Goal: Transaction & Acquisition: Purchase product/service

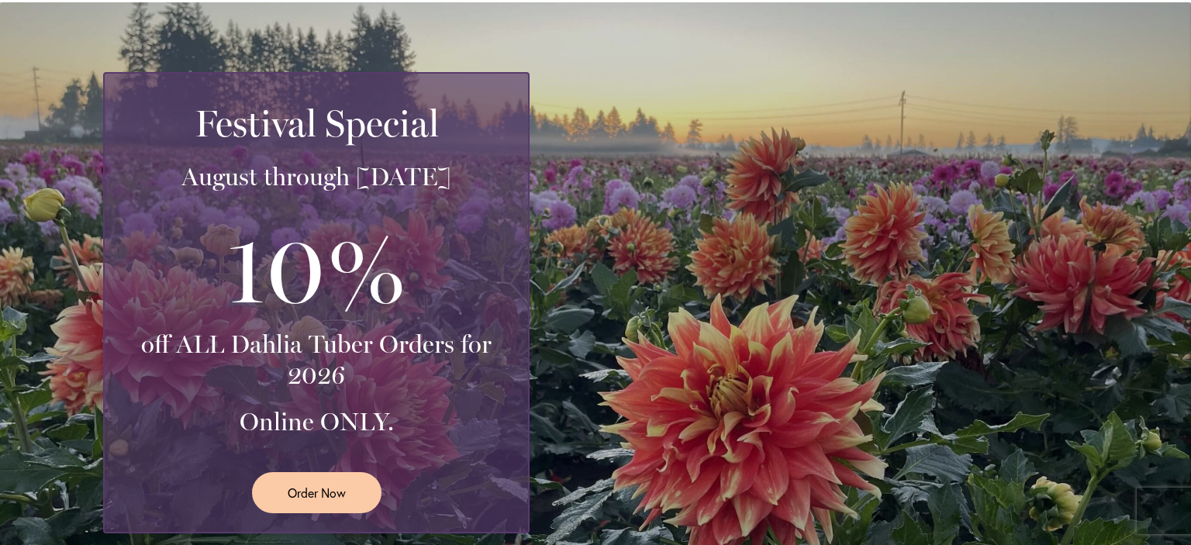
scroll to position [310, 0]
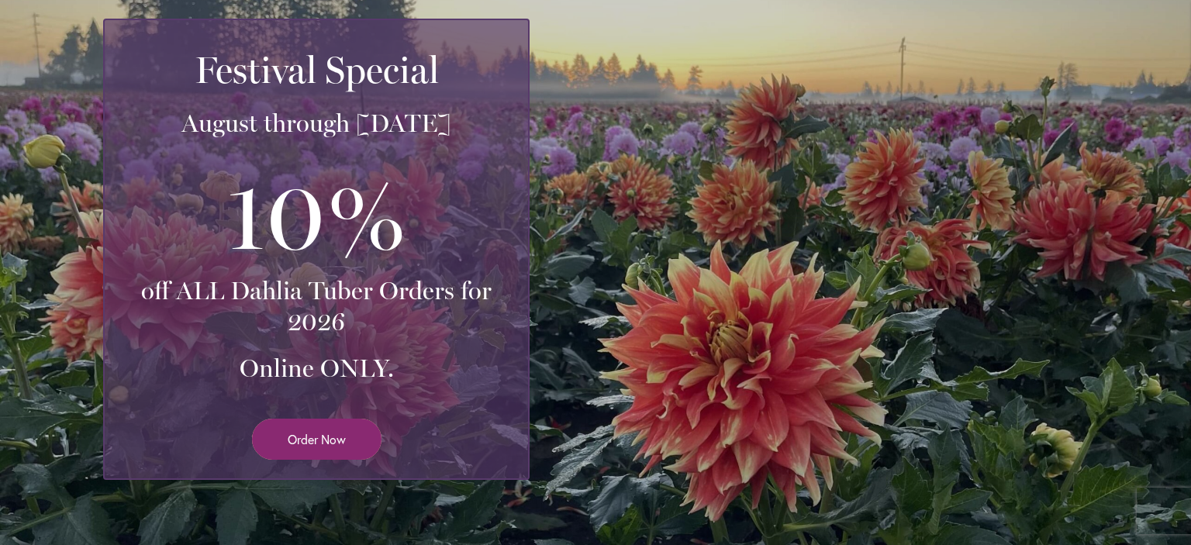
click at [320, 433] on span "Order Now" at bounding box center [317, 439] width 58 height 18
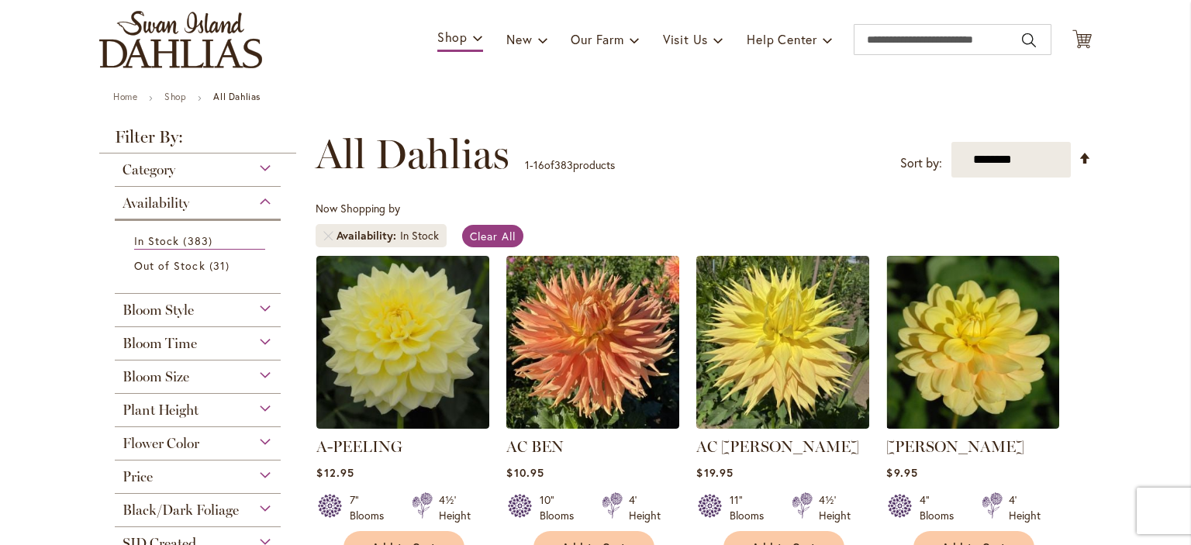
scroll to position [233, 0]
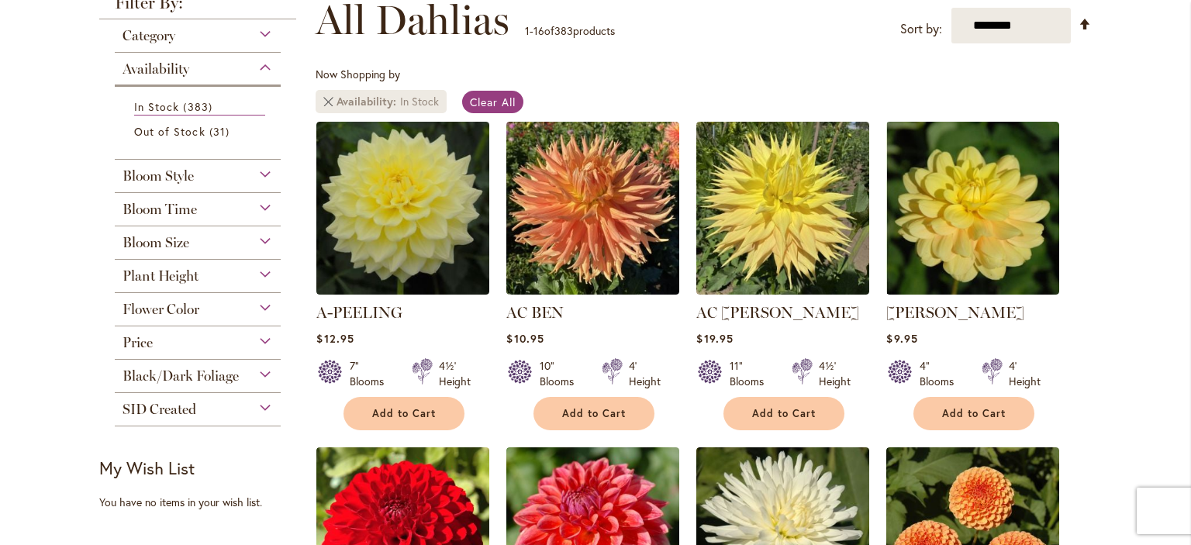
click at [323, 102] on link "Remove Availability In Stock" at bounding box center [327, 101] width 9 height 9
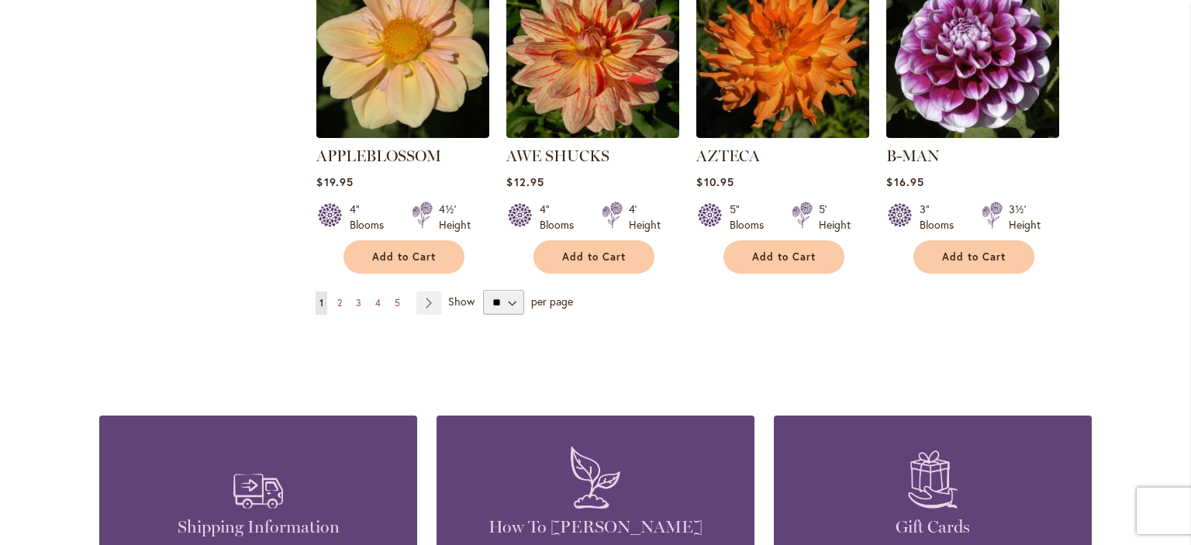
scroll to position [1473, 0]
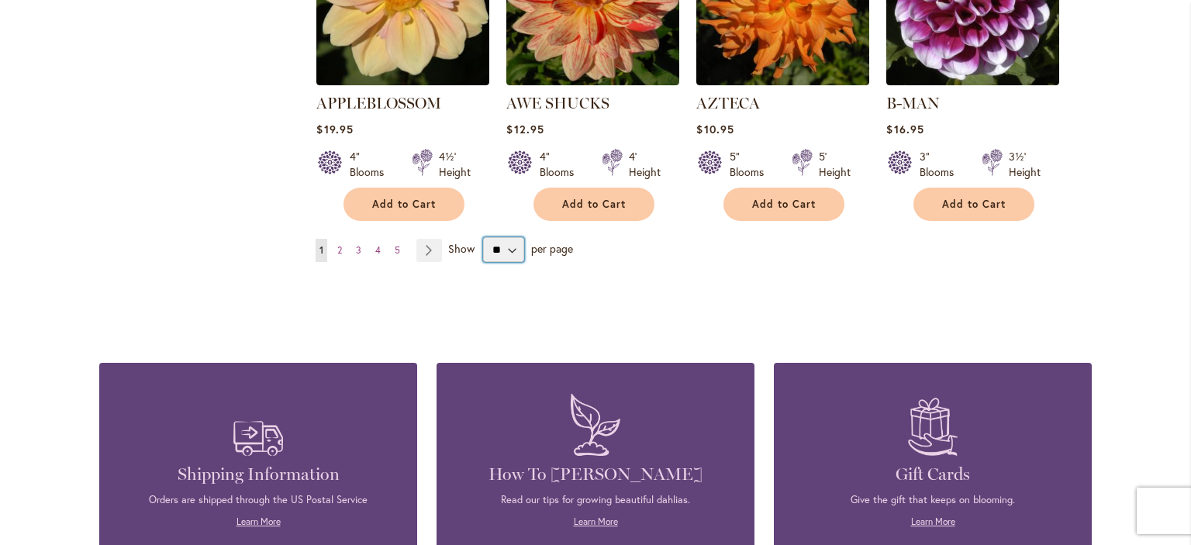
click at [506, 237] on select "** ** ** **" at bounding box center [503, 249] width 41 height 25
select select "**"
click at [483, 237] on select "** ** ** **" at bounding box center [503, 249] width 41 height 25
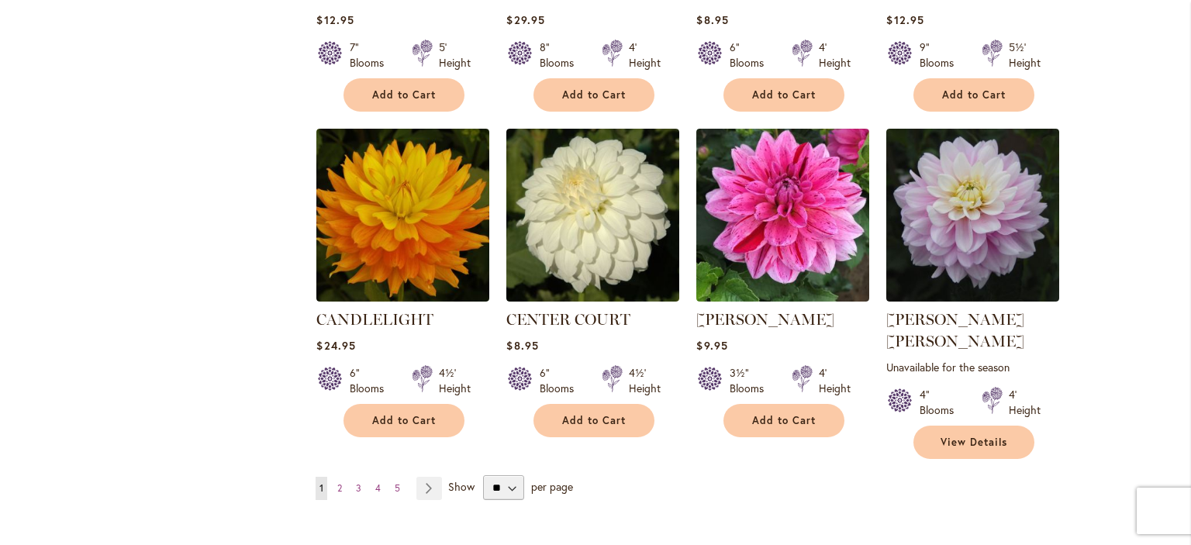
scroll to position [5290, 0]
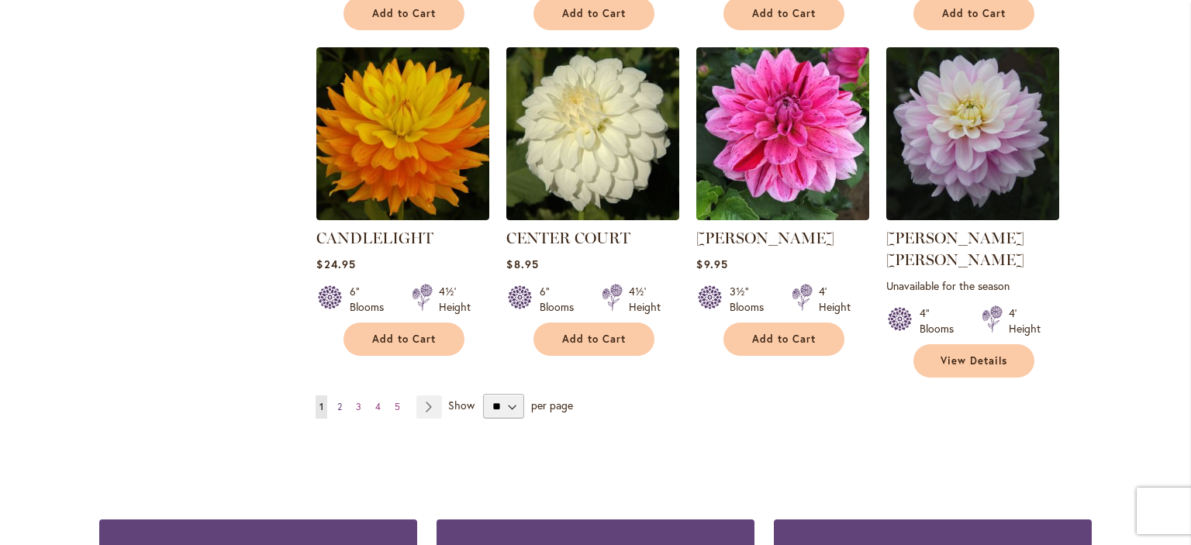
click at [337, 401] on span "2" at bounding box center [339, 407] width 5 height 12
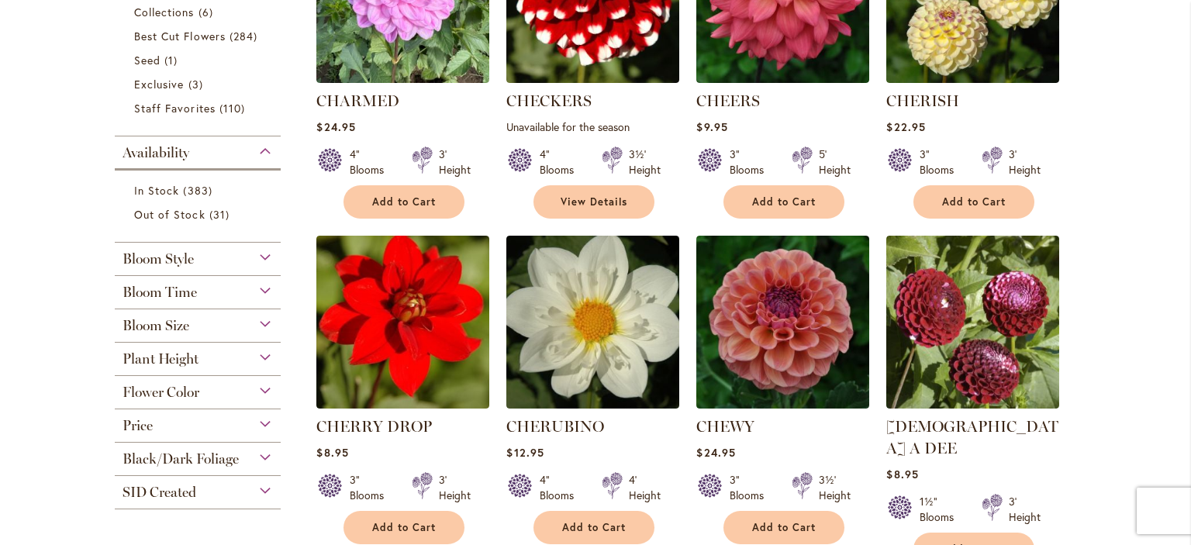
scroll to position [495, 0]
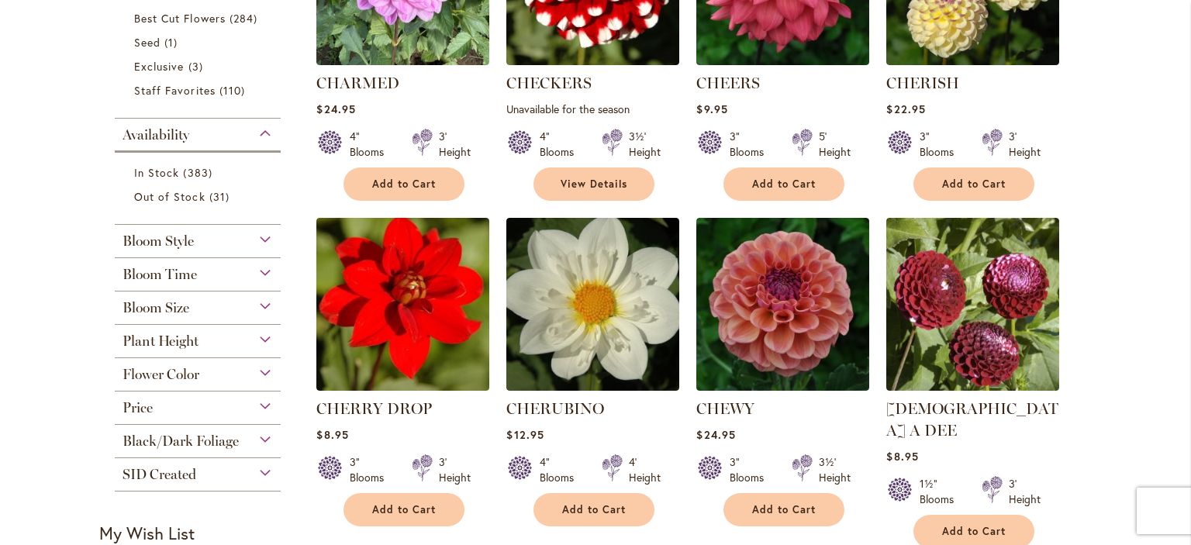
click at [257, 340] on div "Plant Height" at bounding box center [198, 337] width 166 height 25
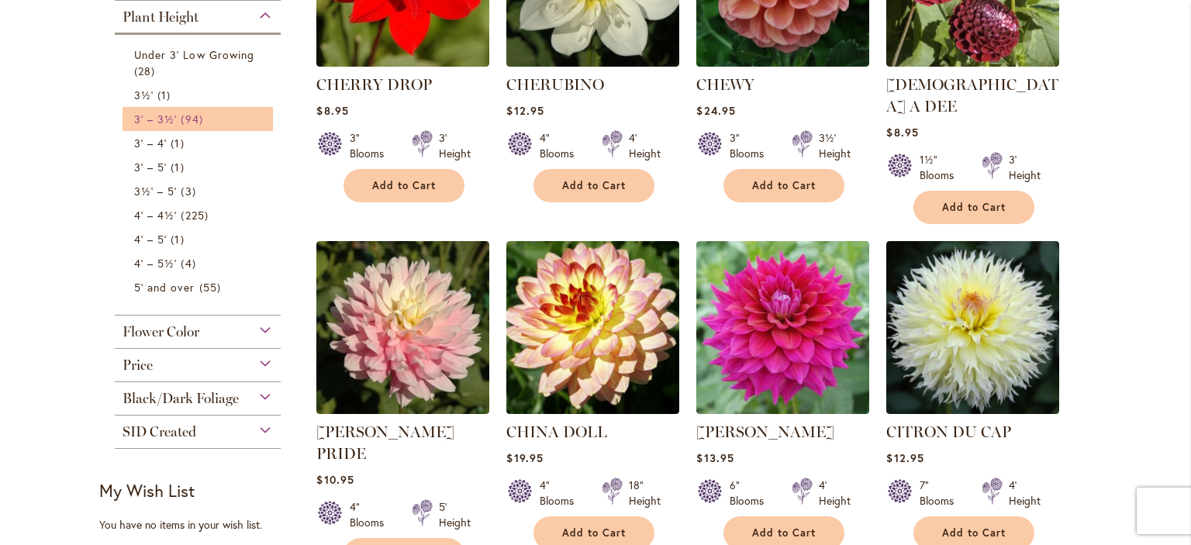
click at [181, 116] on span "94 items" at bounding box center [194, 119] width 26 height 16
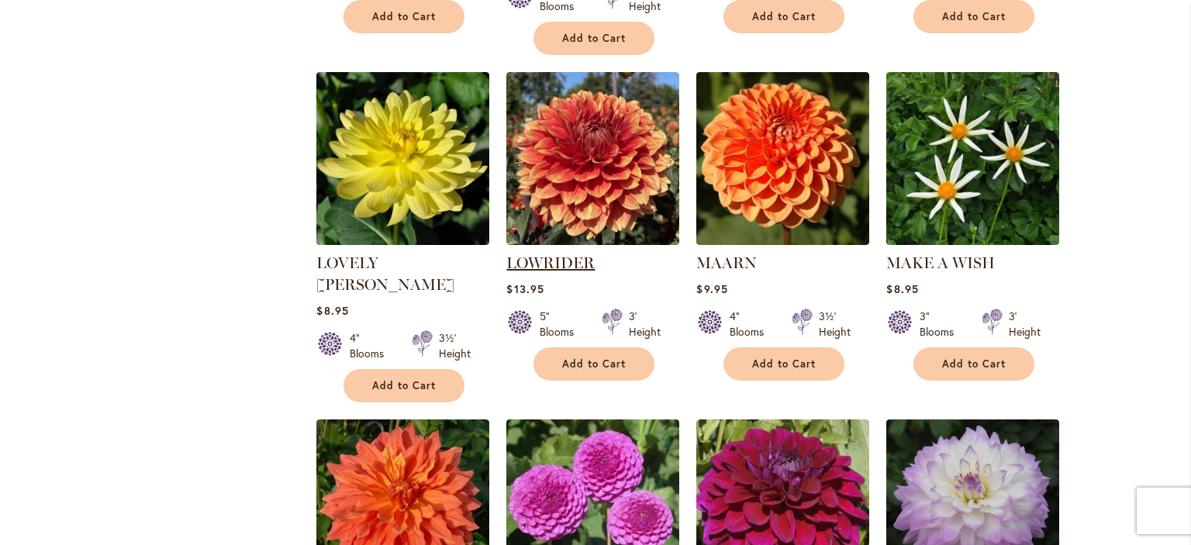
scroll to position [5195, 0]
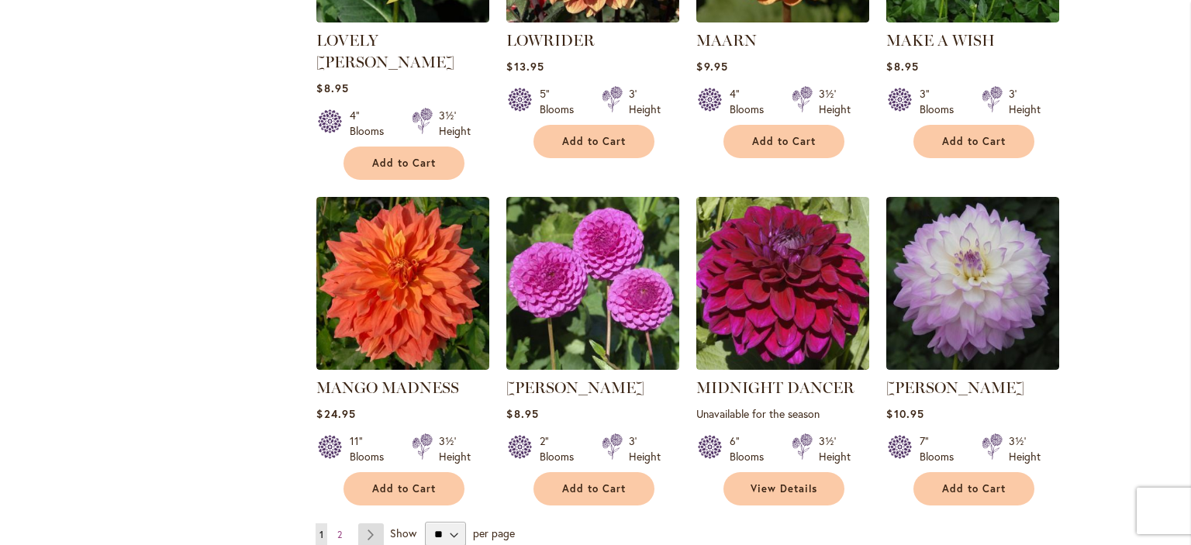
click at [369, 523] on link "Page Next" at bounding box center [371, 534] width 26 height 23
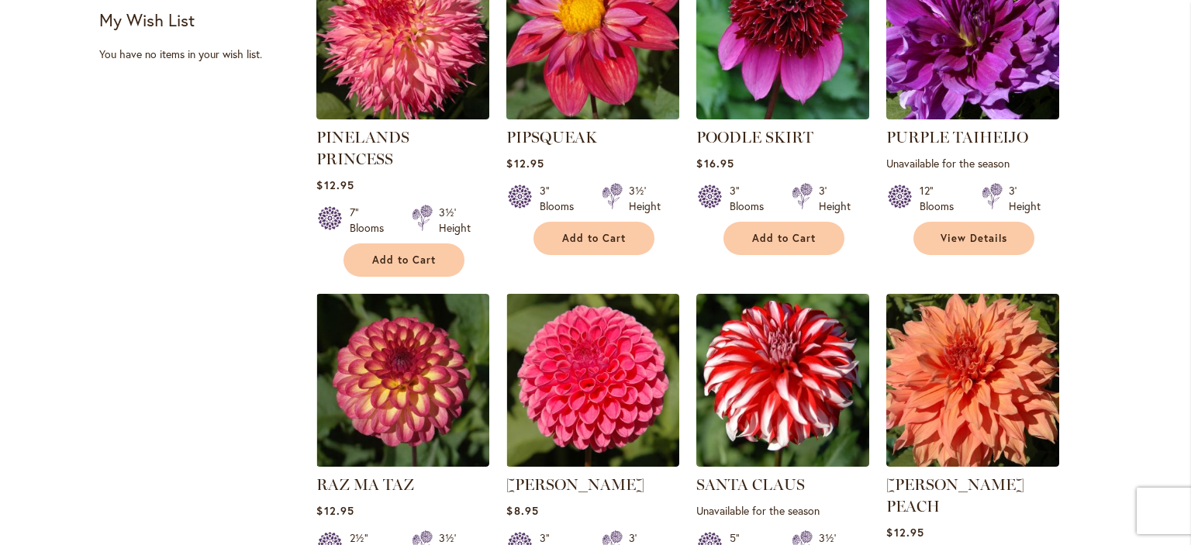
scroll to position [1162, 0]
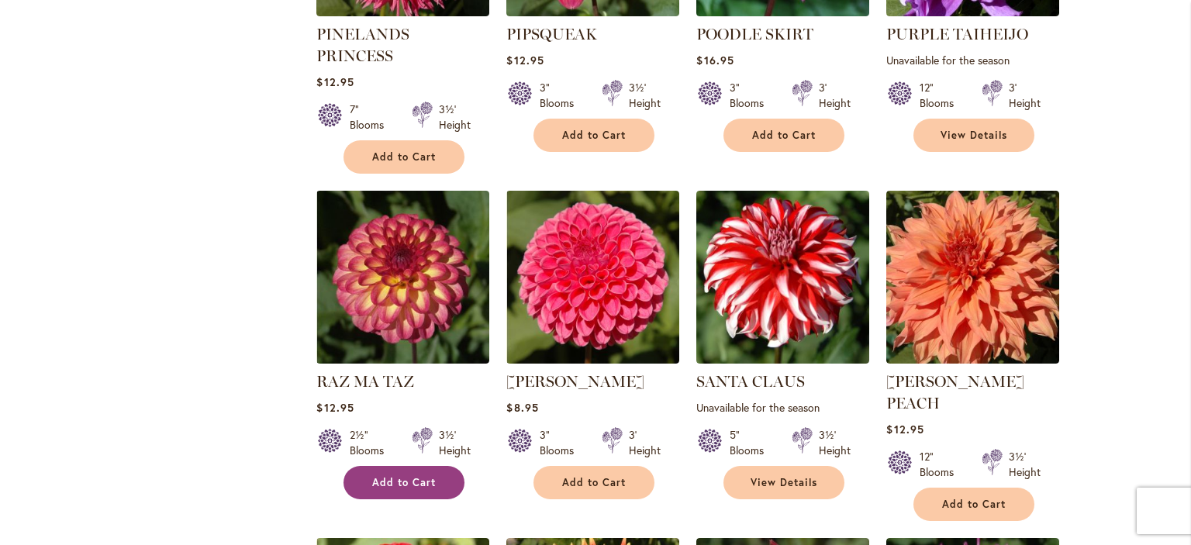
click at [388, 476] on span "Add to Cart" at bounding box center [404, 482] width 64 height 13
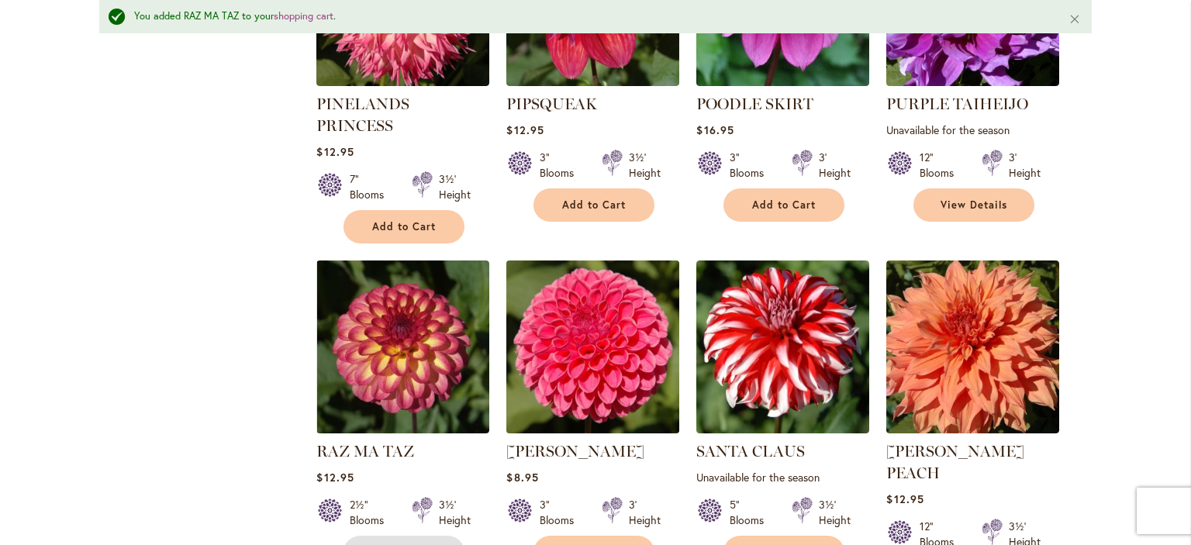
scroll to position [1126, 0]
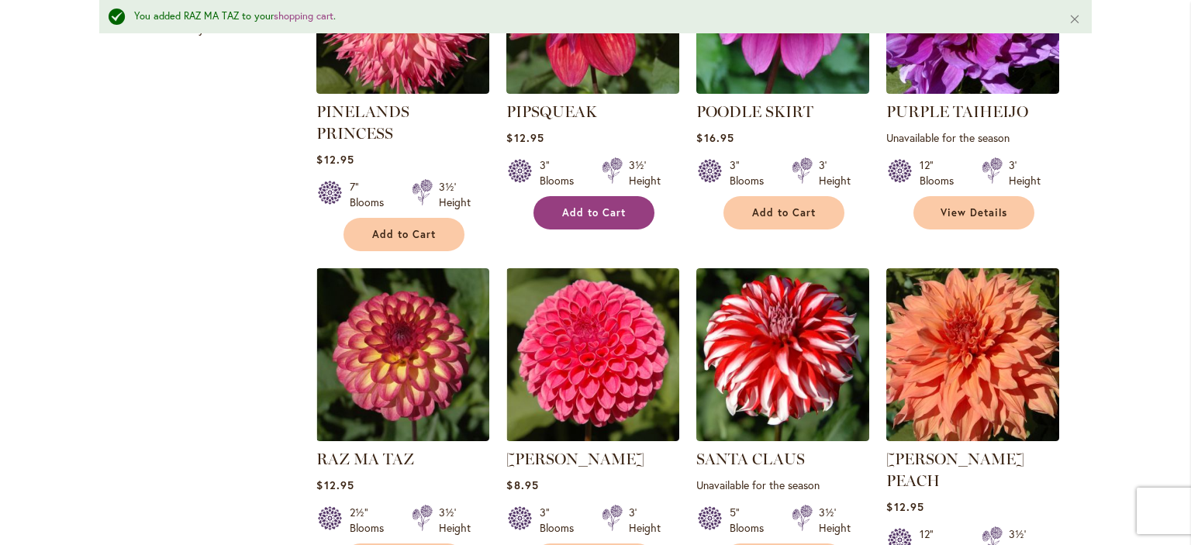
click at [599, 217] on button "Add to Cart" at bounding box center [594, 212] width 121 height 33
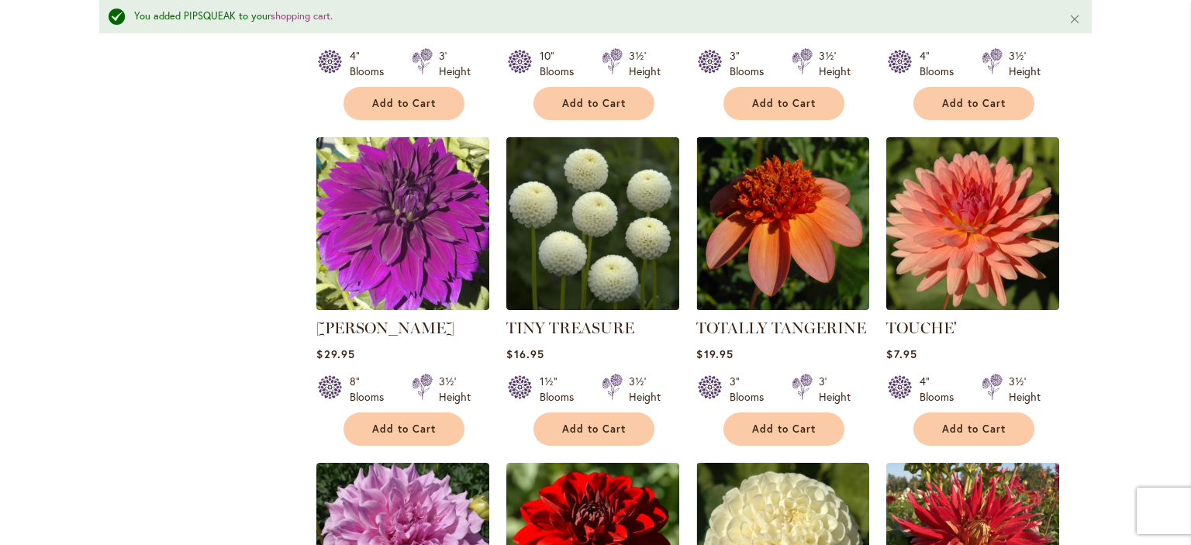
scroll to position [1939, 0]
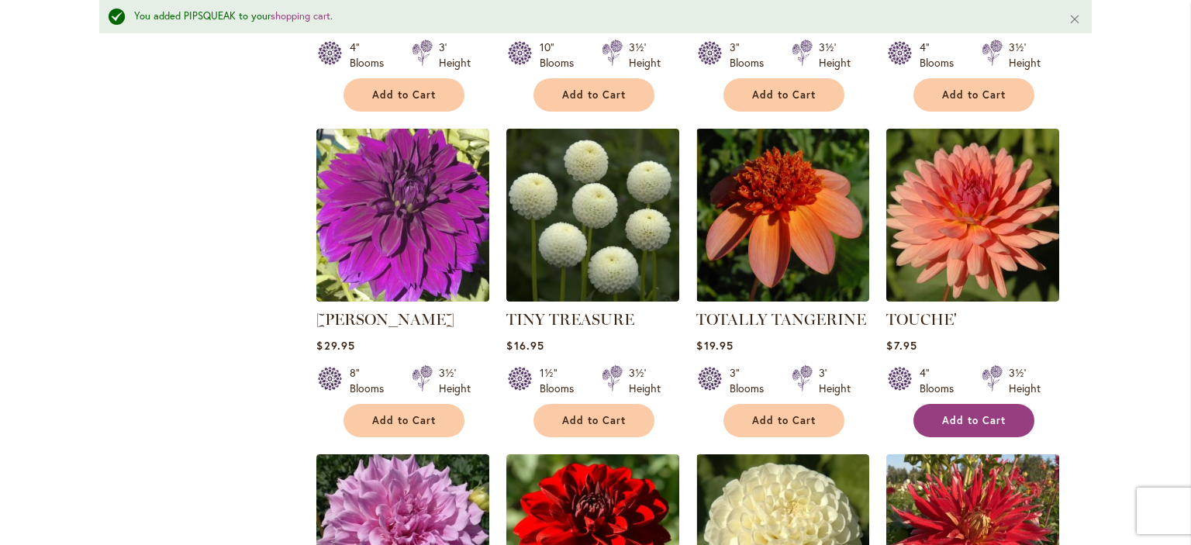
click at [952, 414] on span "Add to Cart" at bounding box center [974, 420] width 64 height 13
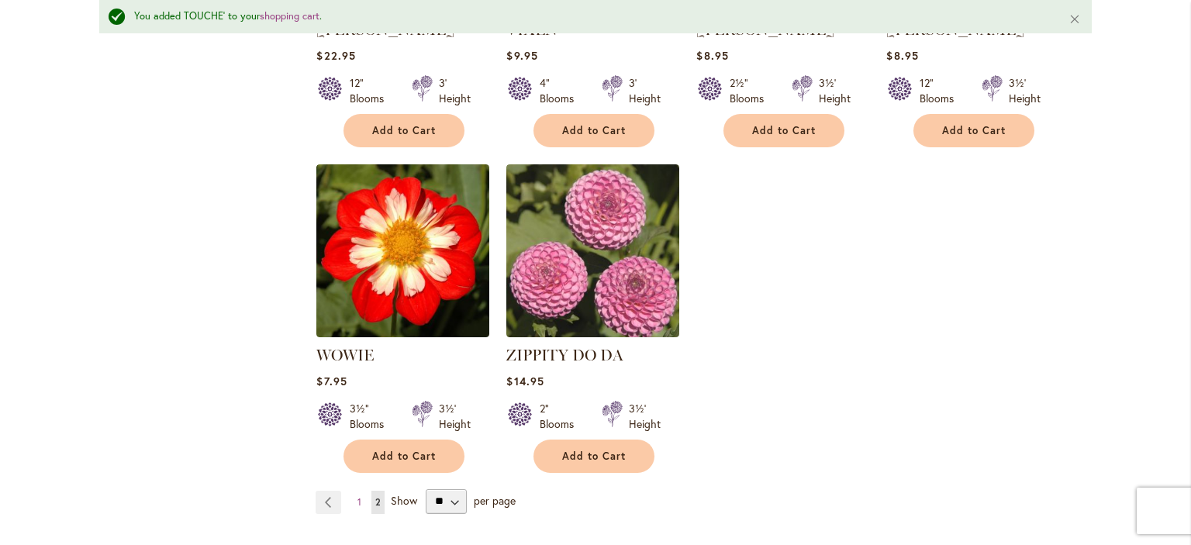
scroll to position [2559, 0]
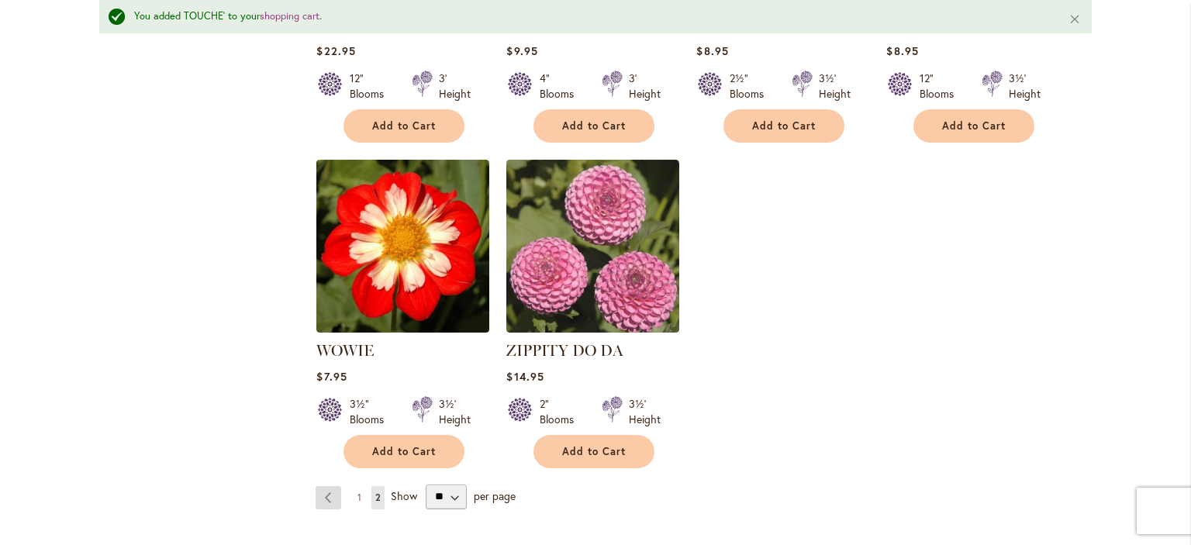
click at [326, 486] on link "Page Previous" at bounding box center [329, 497] width 26 height 23
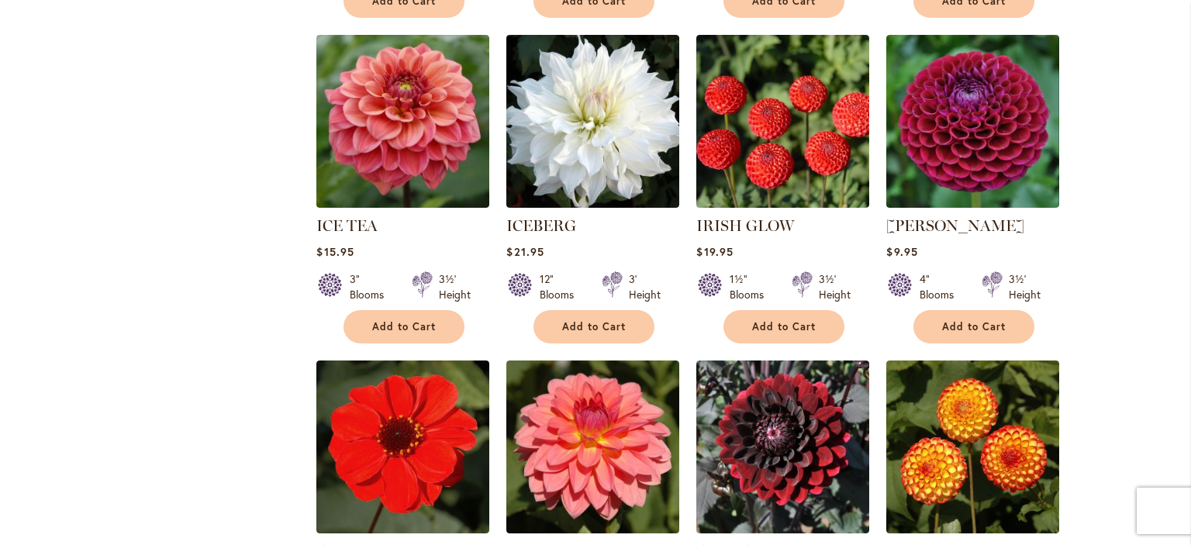
scroll to position [3799, 0]
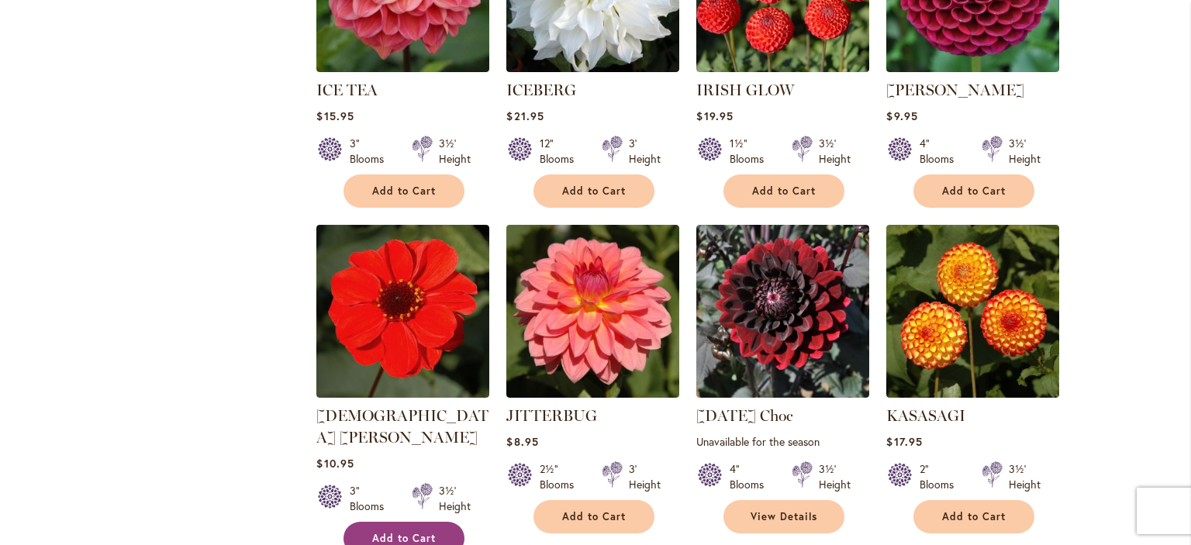
click at [403, 532] on span "Add to Cart" at bounding box center [404, 538] width 64 height 13
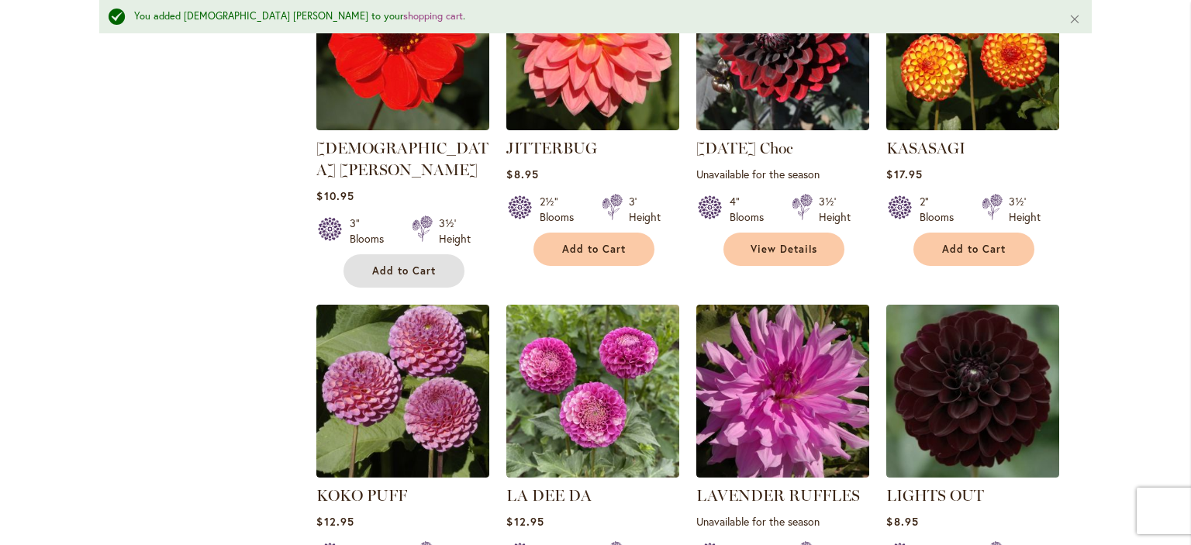
scroll to position [4228, 0]
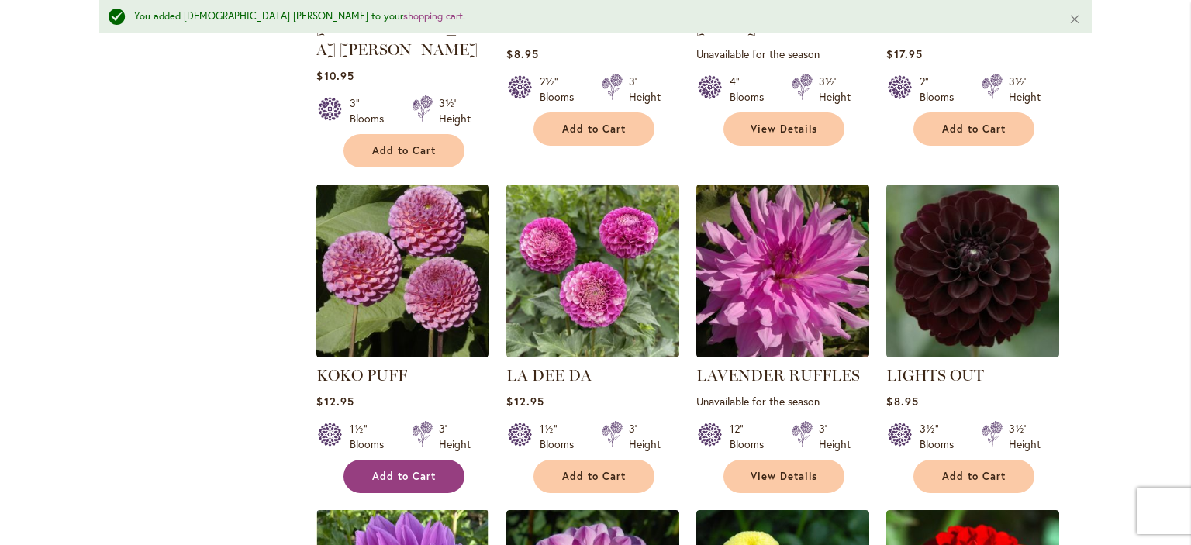
click at [394, 470] on span "Add to Cart" at bounding box center [404, 476] width 64 height 13
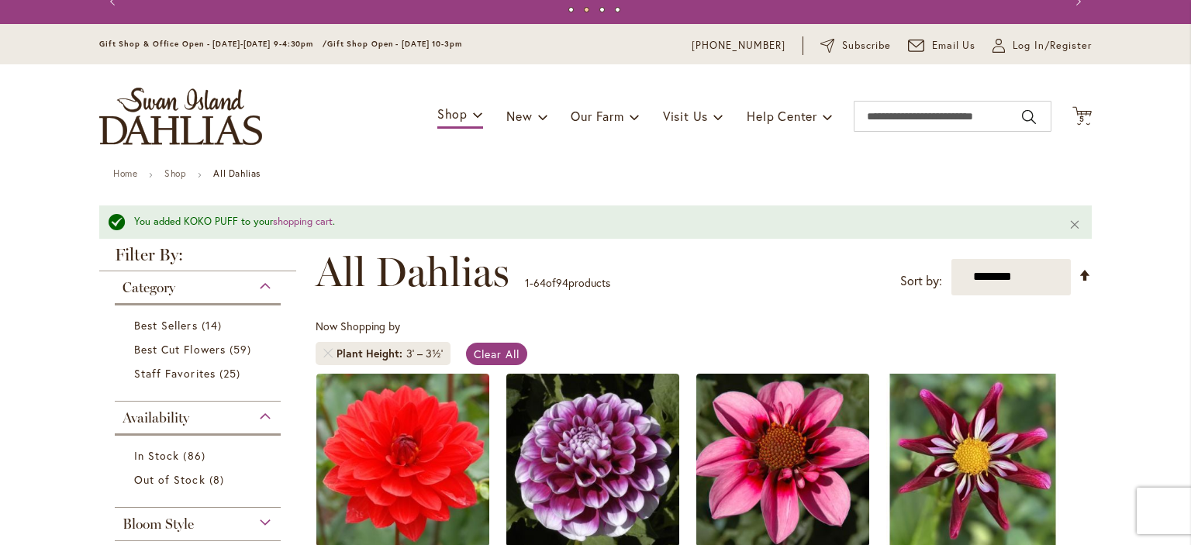
scroll to position [0, 0]
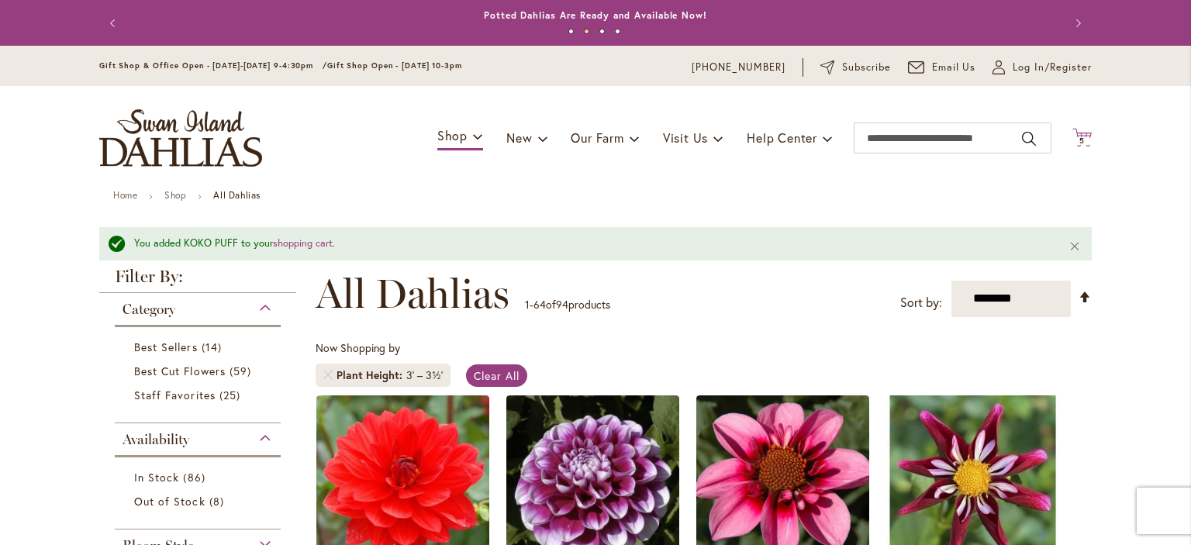
click at [1075, 142] on span "5 5 items" at bounding box center [1083, 141] width 16 height 8
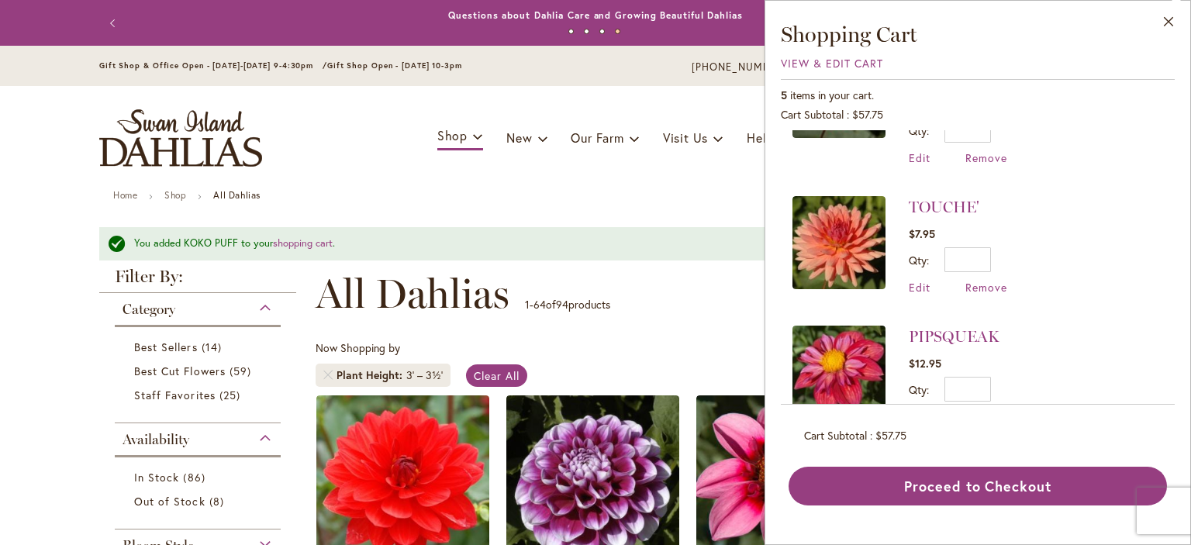
scroll to position [220, 0]
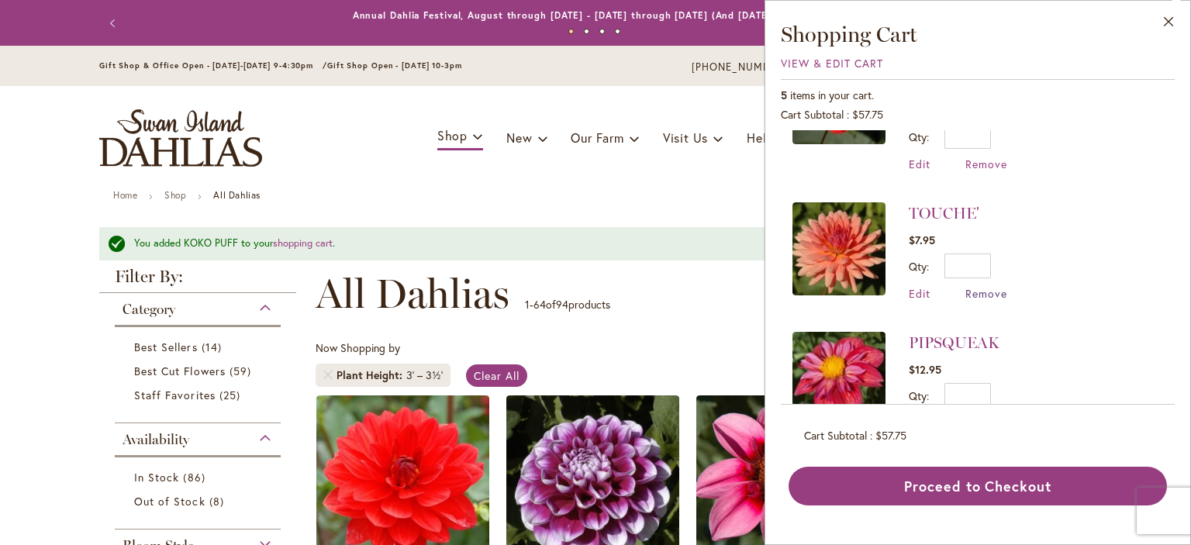
click at [993, 286] on span "Remove" at bounding box center [986, 293] width 42 height 15
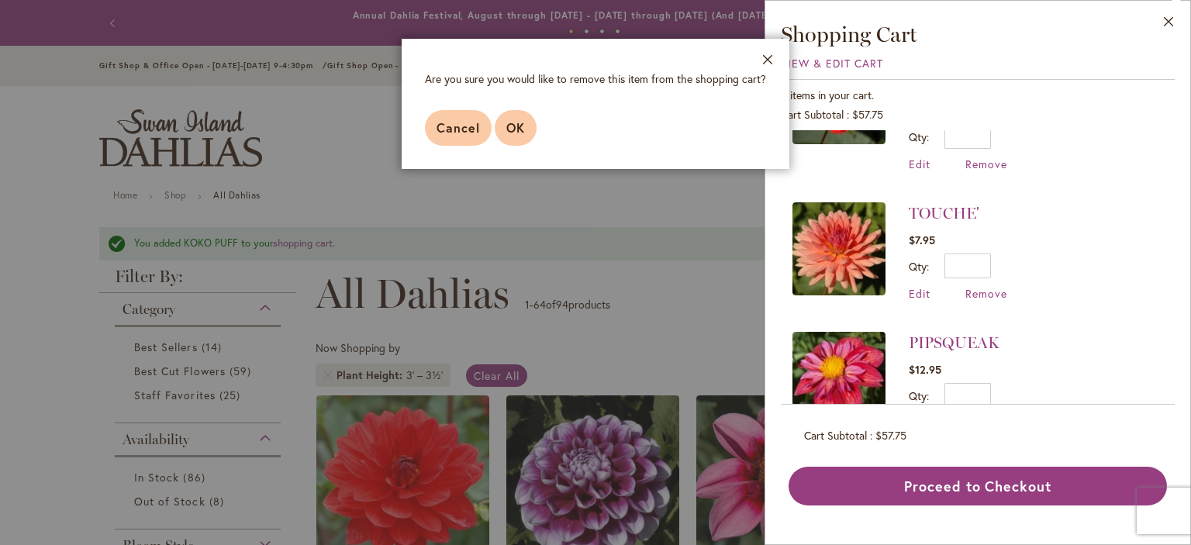
click at [524, 129] on button "OK" at bounding box center [516, 128] width 42 height 36
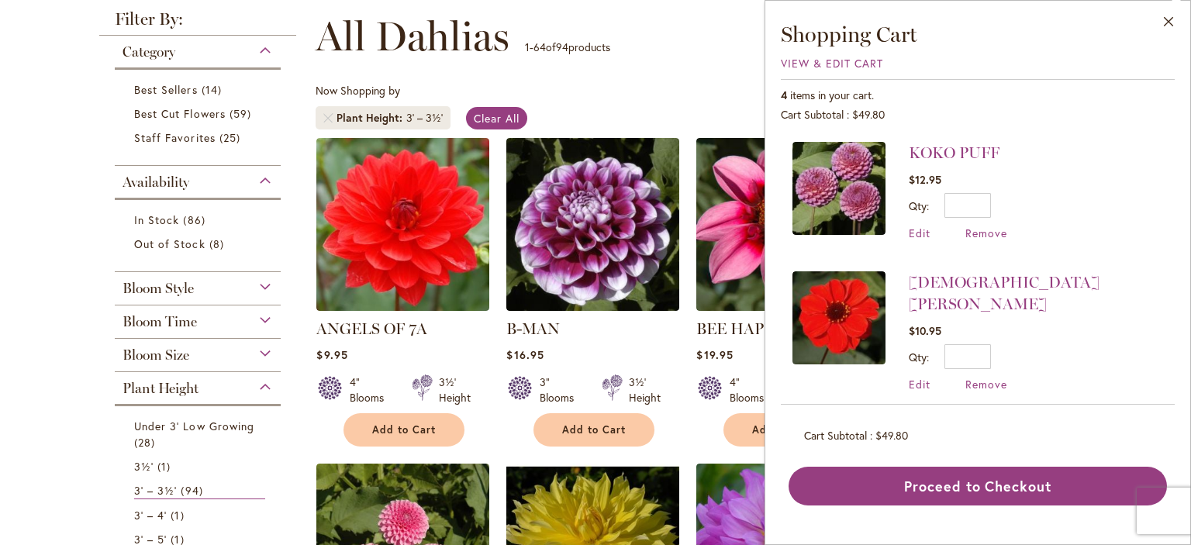
scroll to position [233, 0]
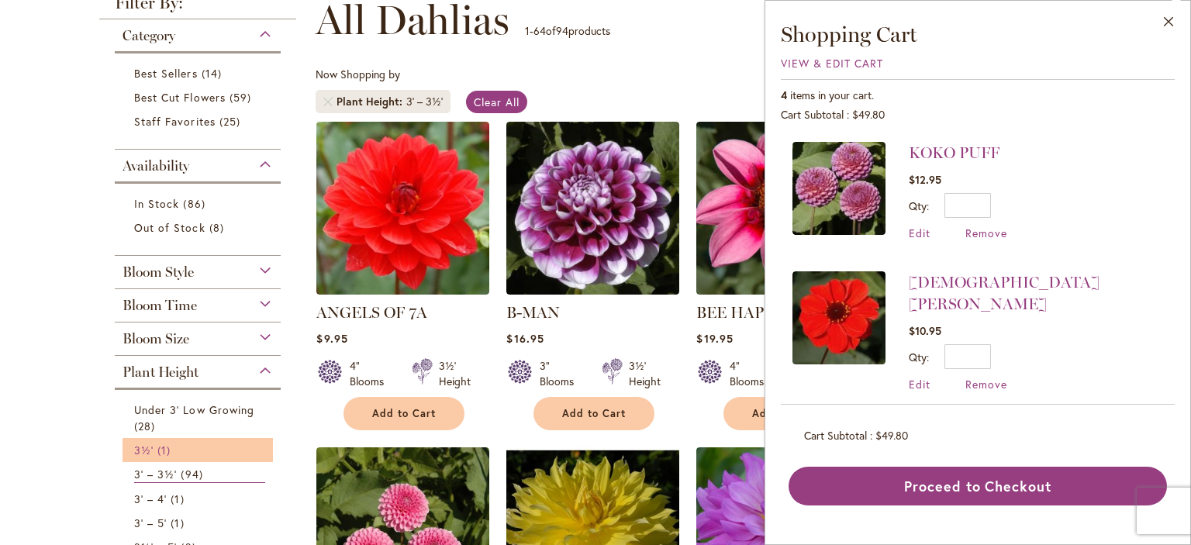
click at [157, 453] on span "1 item" at bounding box center [165, 450] width 17 height 16
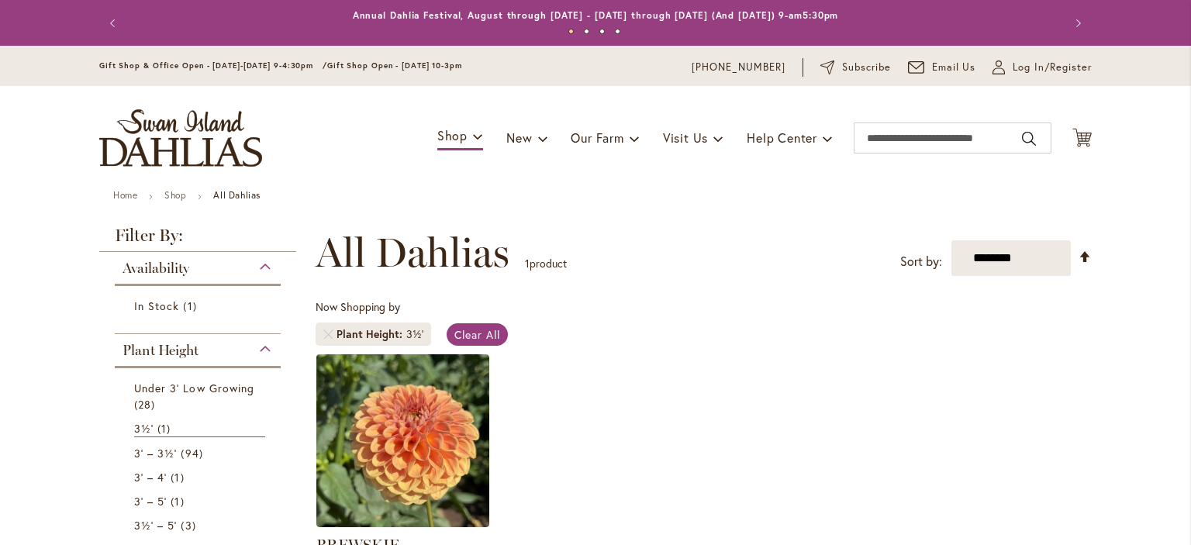
scroll to position [240, 0]
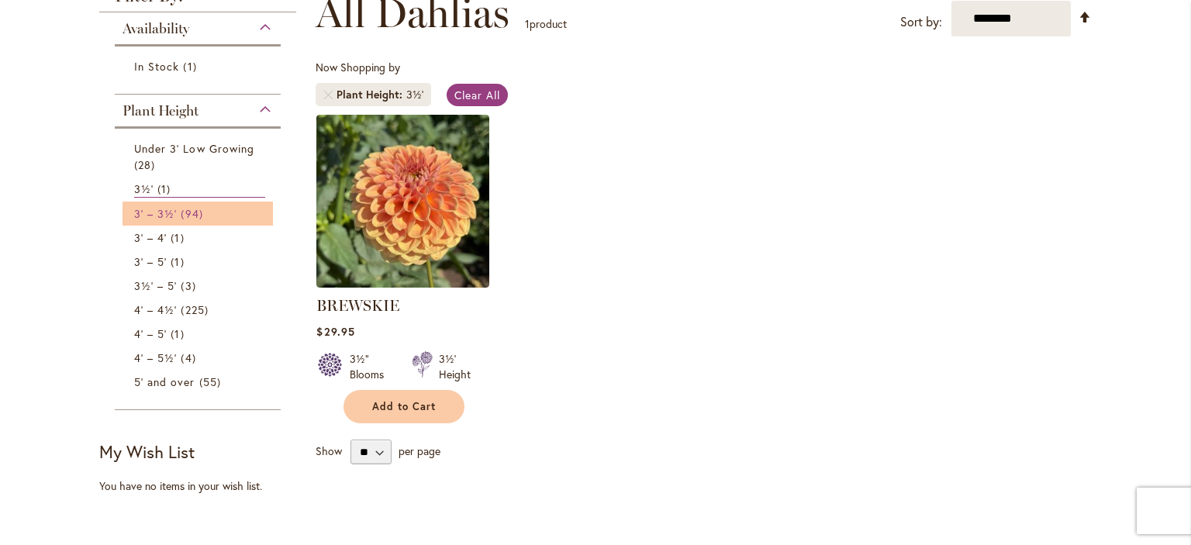
click at [148, 207] on span "3' – 3½'" at bounding box center [155, 213] width 43 height 15
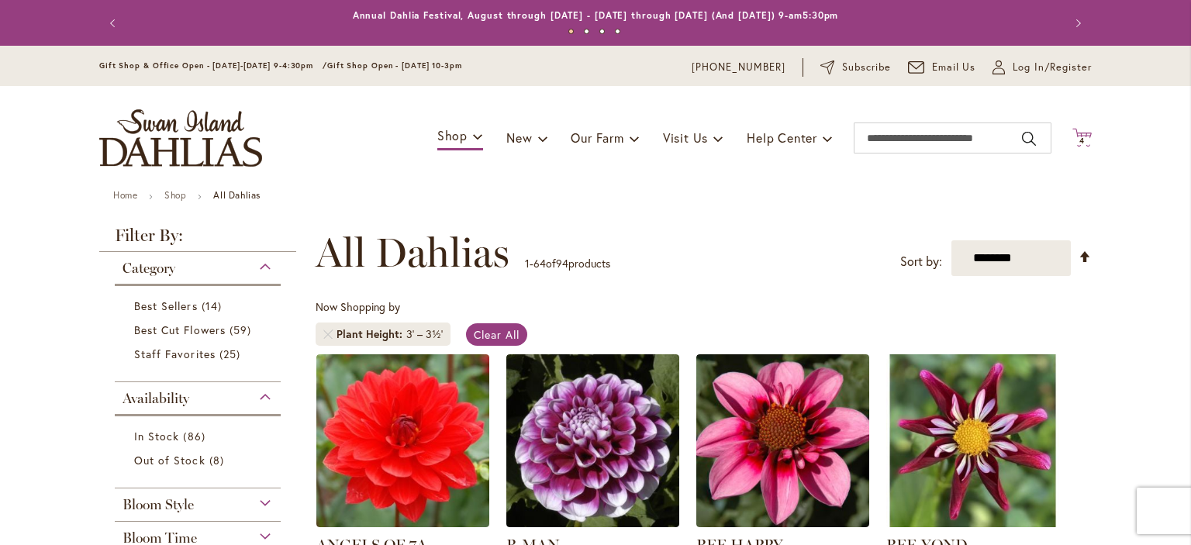
click at [1076, 133] on icon "Cart .cls-1 { fill: #231f20; }" at bounding box center [1081, 137] width 19 height 19
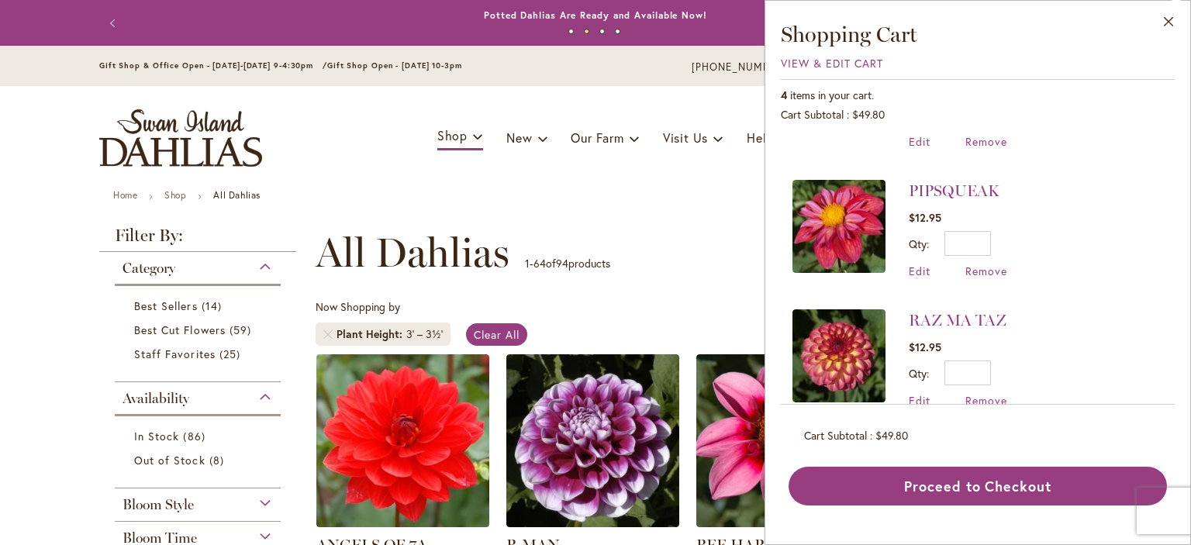
scroll to position [245, 0]
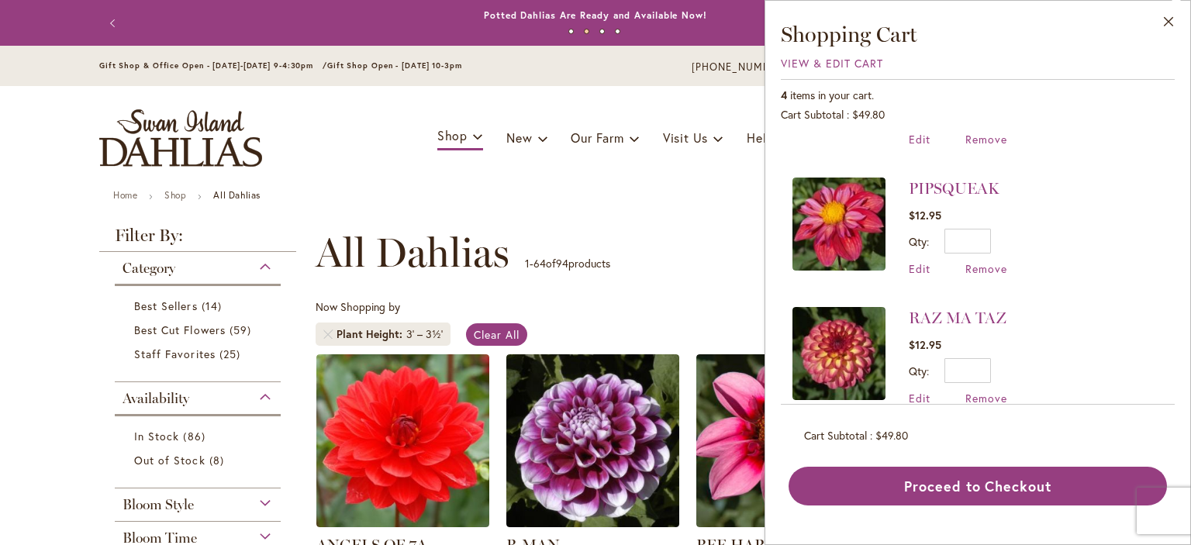
click at [699, 201] on ul "Home Shop All Dahlias" at bounding box center [595, 197] width 965 height 14
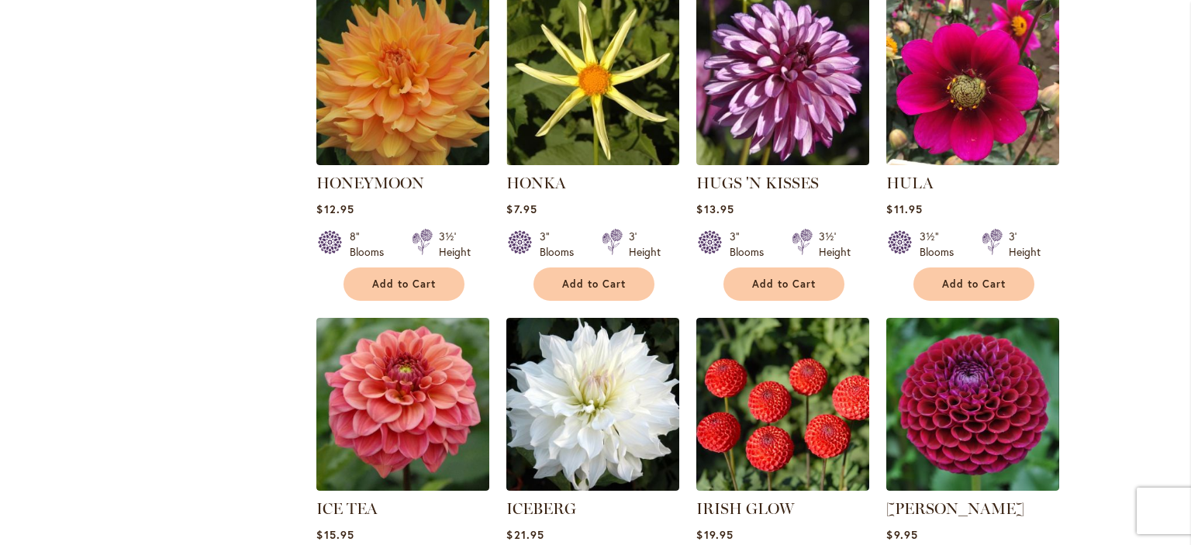
scroll to position [3412, 0]
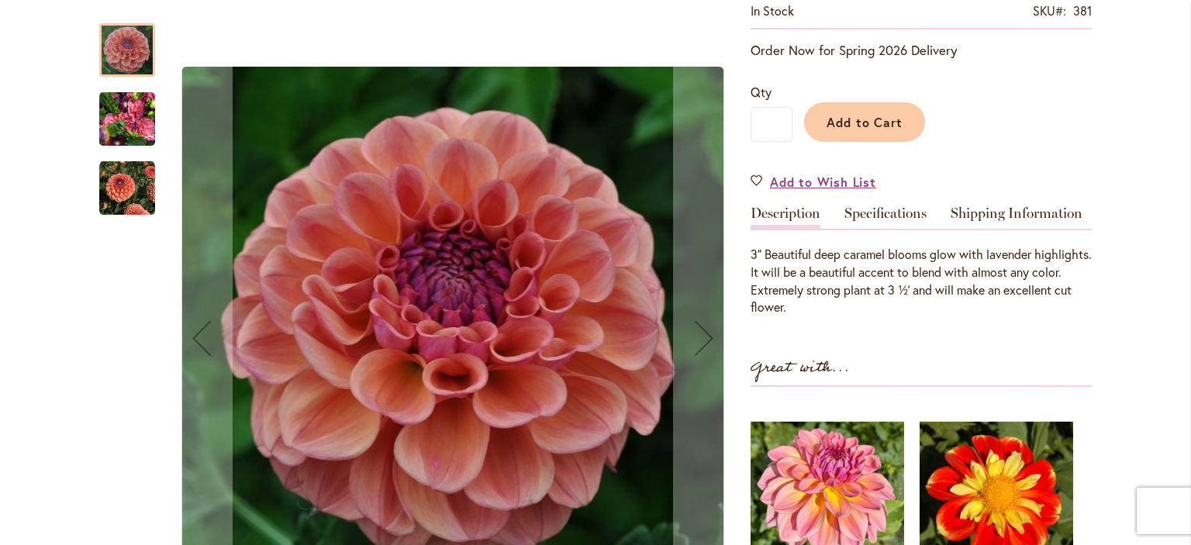
scroll to position [233, 0]
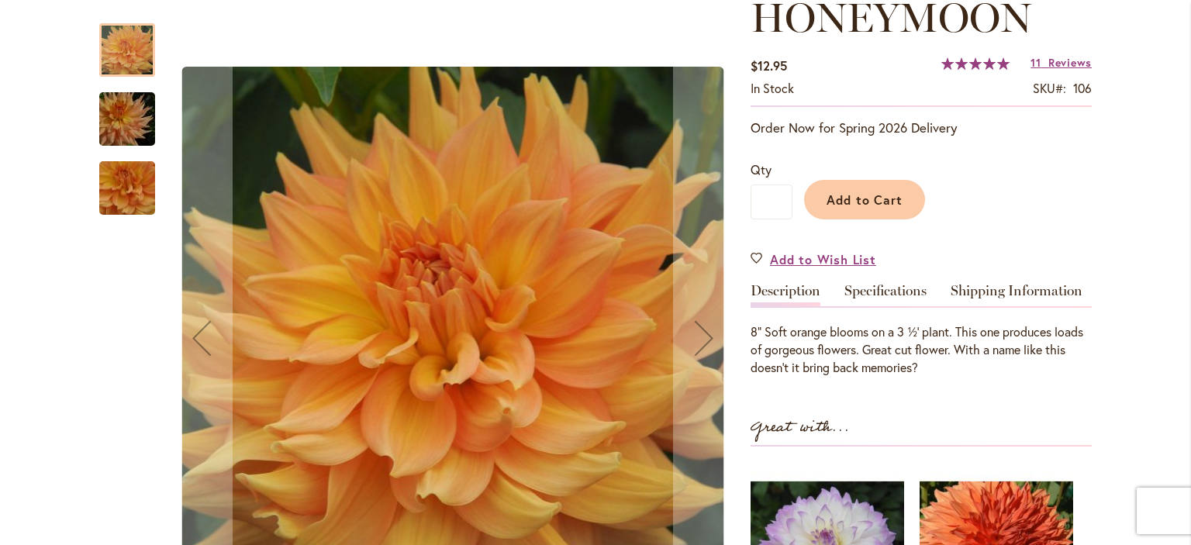
scroll to position [233, 0]
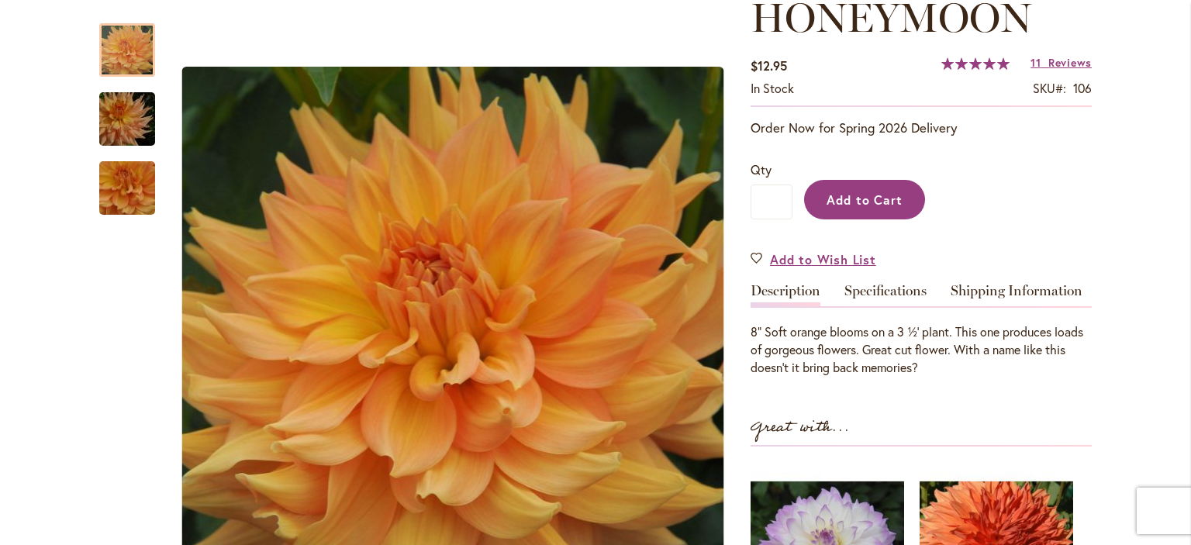
click at [861, 213] on button "Add to Cart" at bounding box center [864, 200] width 121 height 40
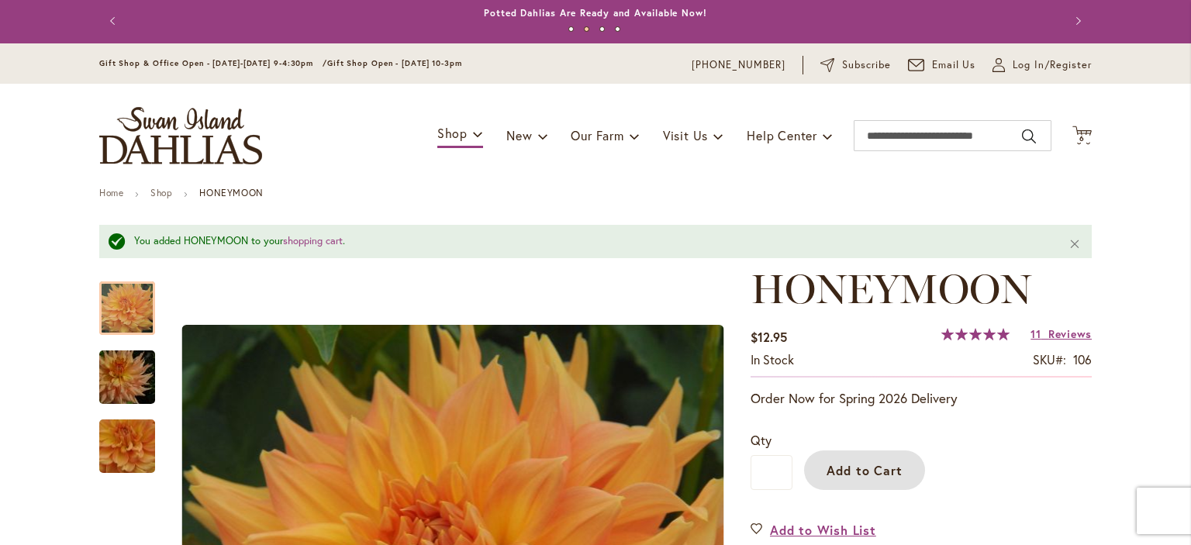
scroll to position [0, 0]
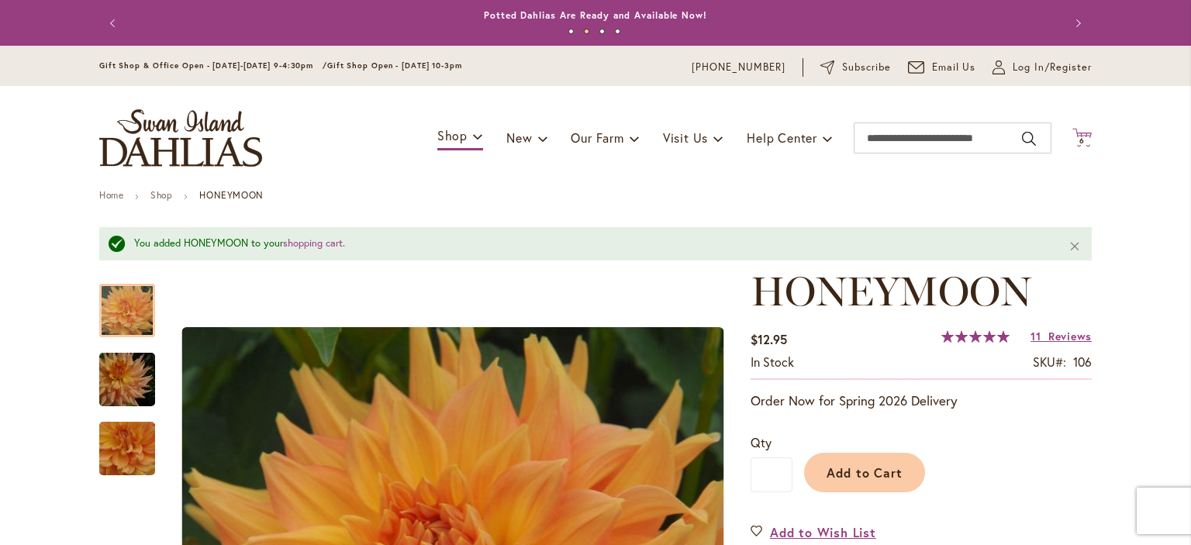
click at [1075, 138] on span "6 6 items" at bounding box center [1083, 141] width 16 height 8
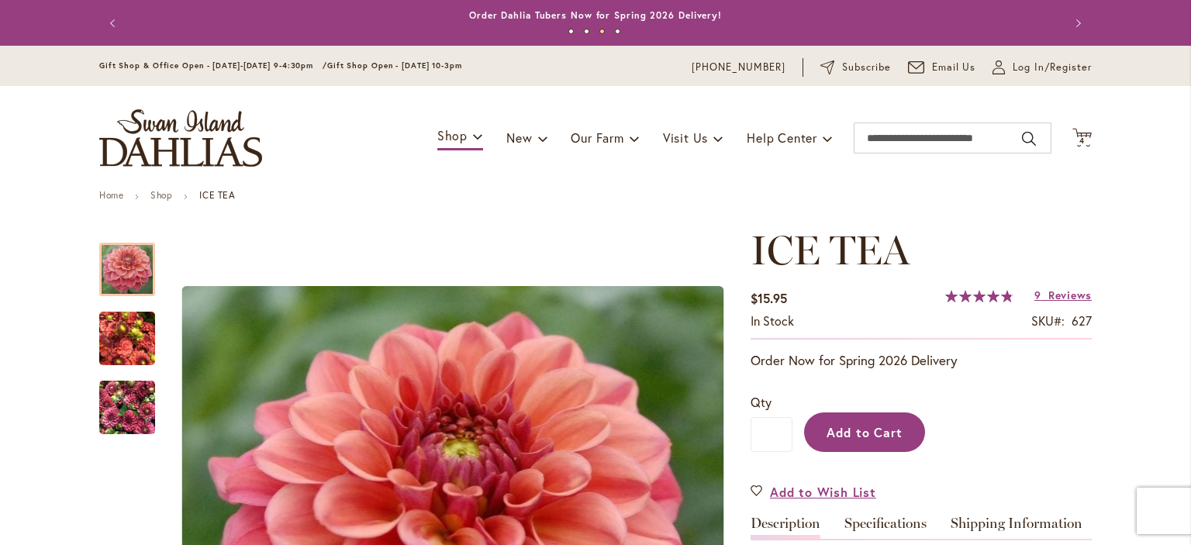
click at [882, 427] on span "Add to Cart" at bounding box center [865, 432] width 77 height 16
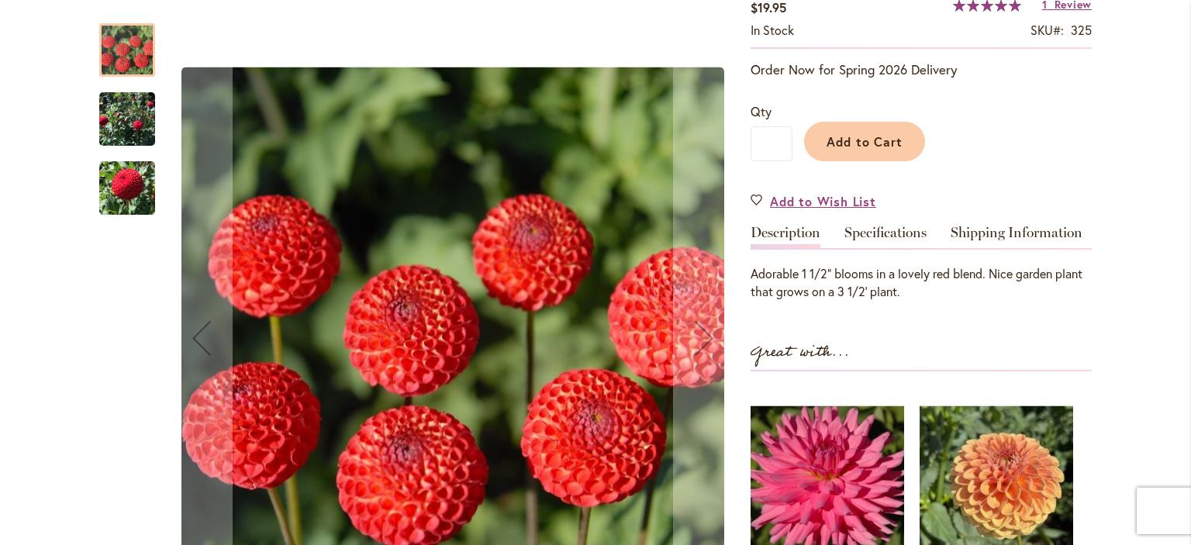
scroll to position [233, 0]
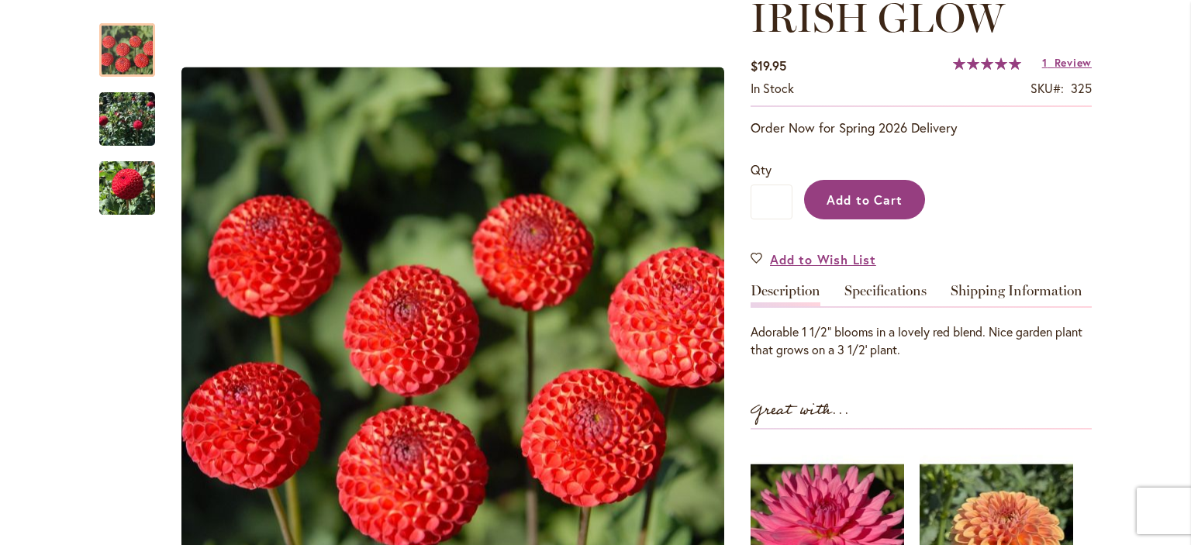
click at [842, 209] on button "Add to Cart" at bounding box center [864, 200] width 121 height 40
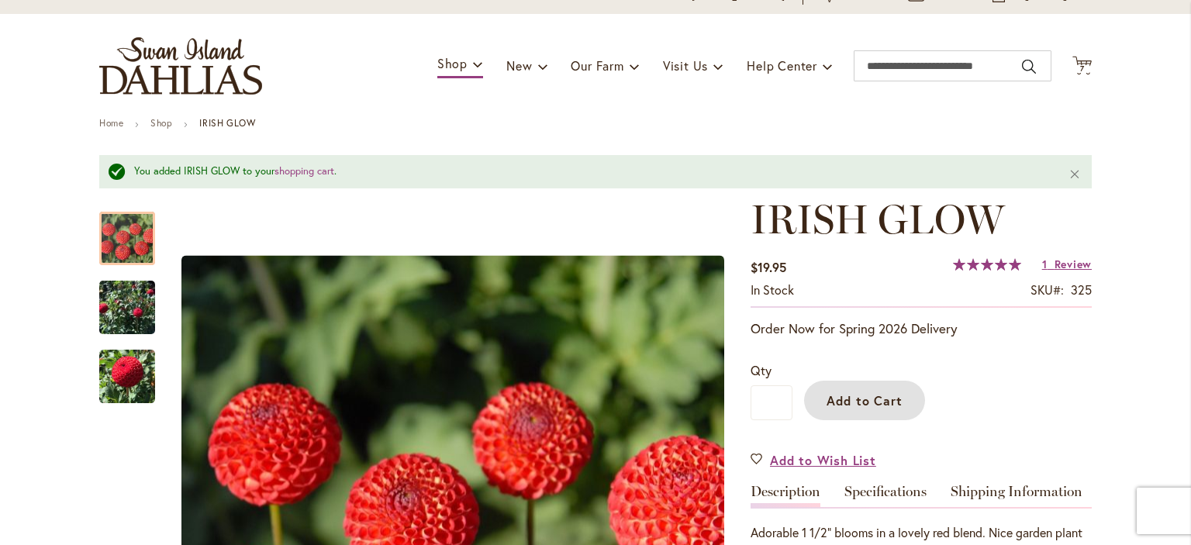
scroll to position [0, 0]
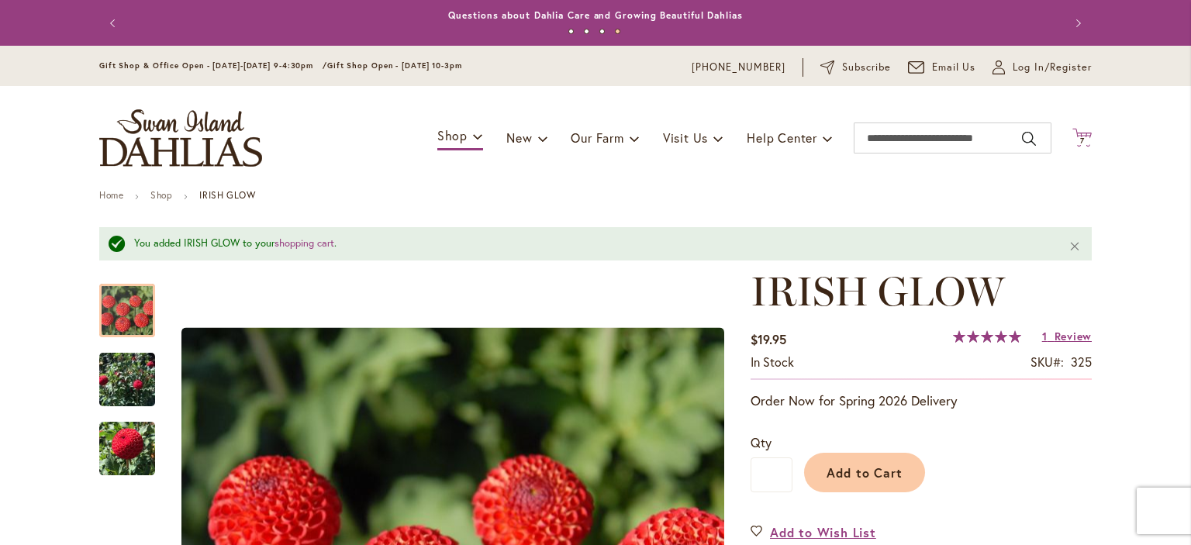
click at [1080, 136] on span "7" at bounding box center [1082, 141] width 5 height 10
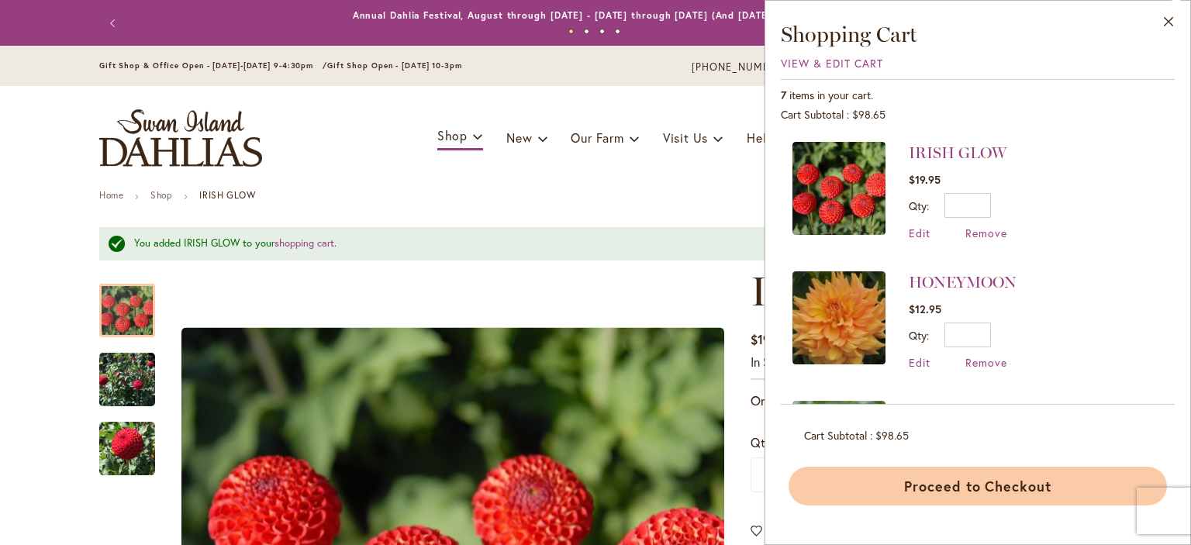
click at [927, 487] on button "Proceed to Checkout" at bounding box center [978, 486] width 378 height 39
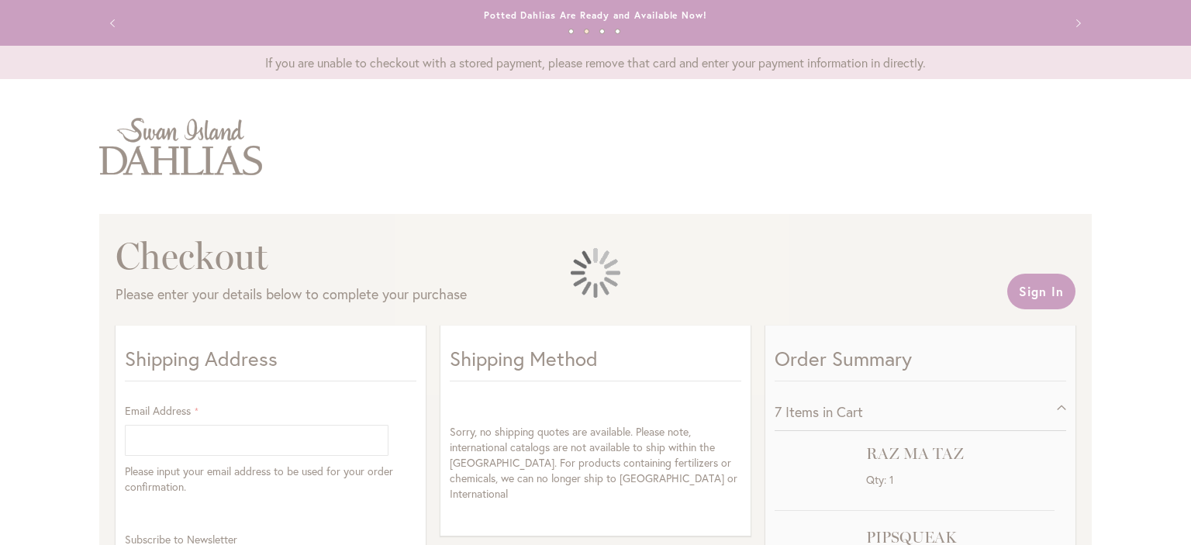
select select "**"
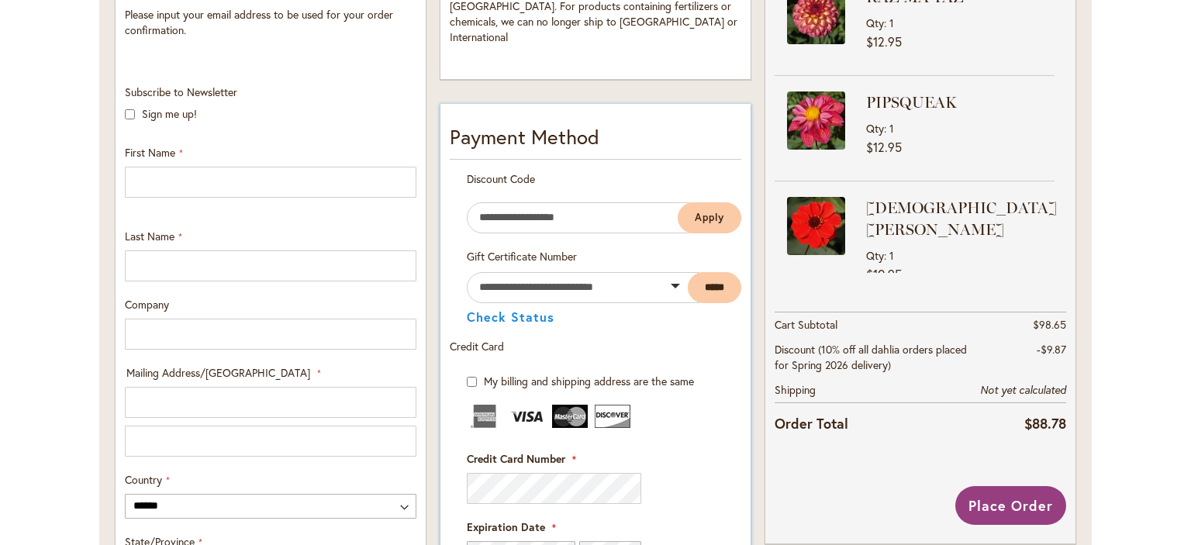
scroll to position [465, 0]
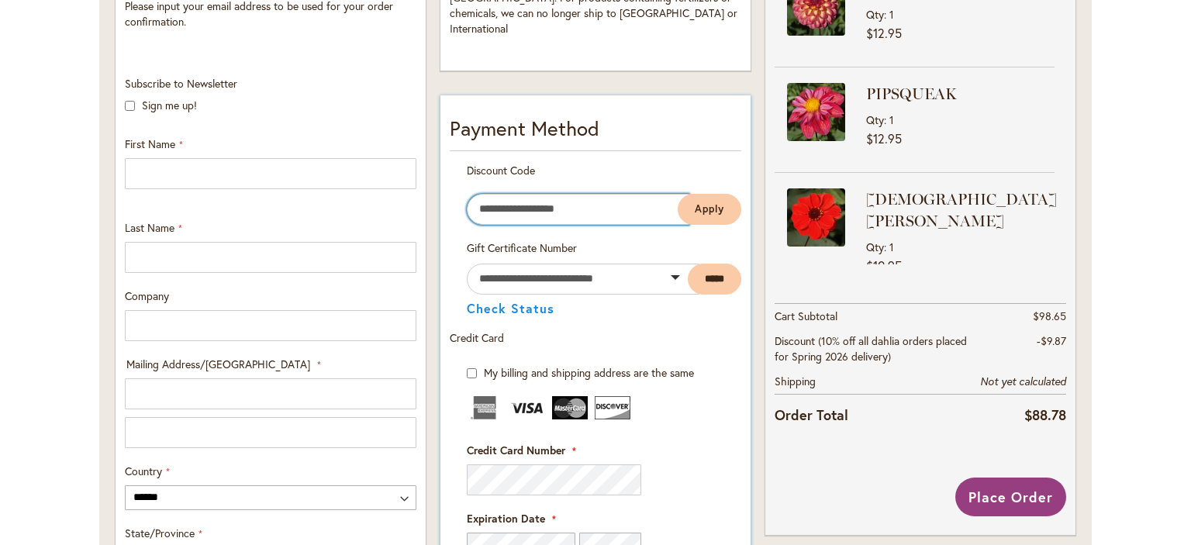
paste input "**********"
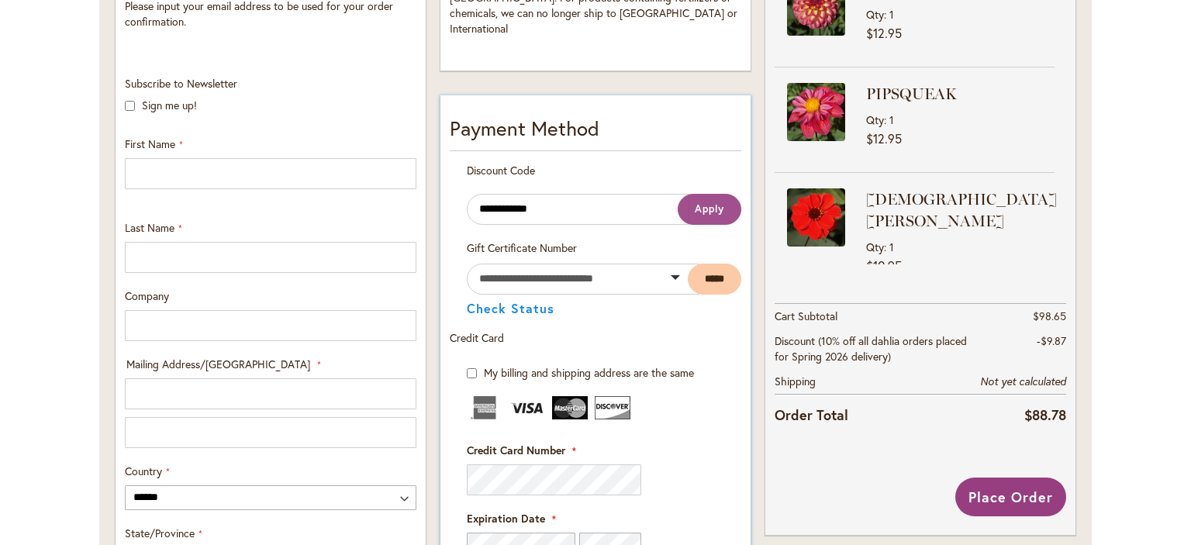
click at [695, 202] on span "Apply" at bounding box center [709, 208] width 29 height 13
click at [594, 194] on input "**********" at bounding box center [578, 209] width 223 height 31
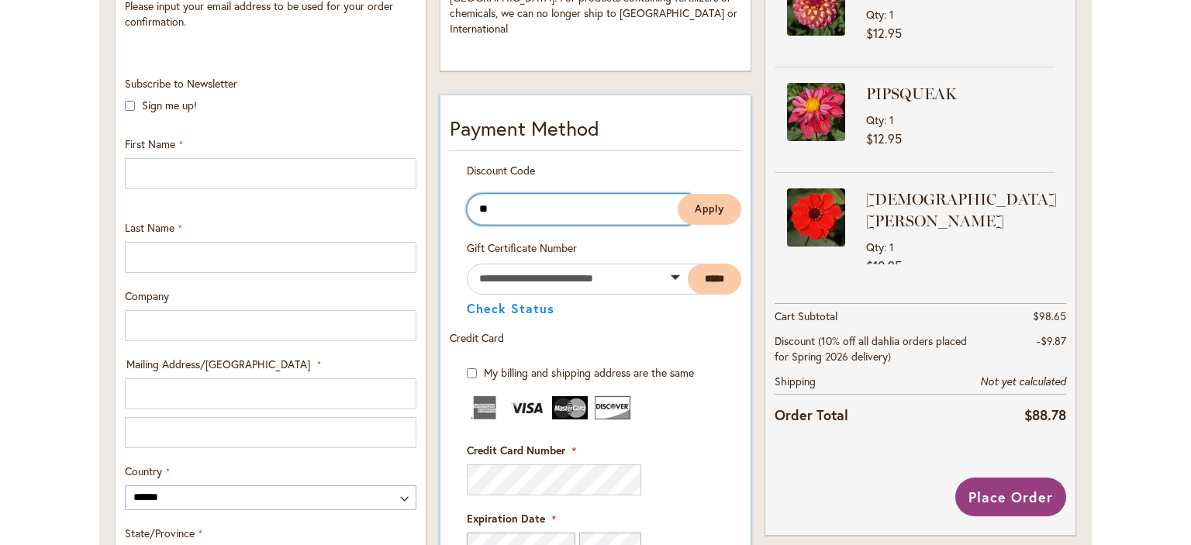
type input "*"
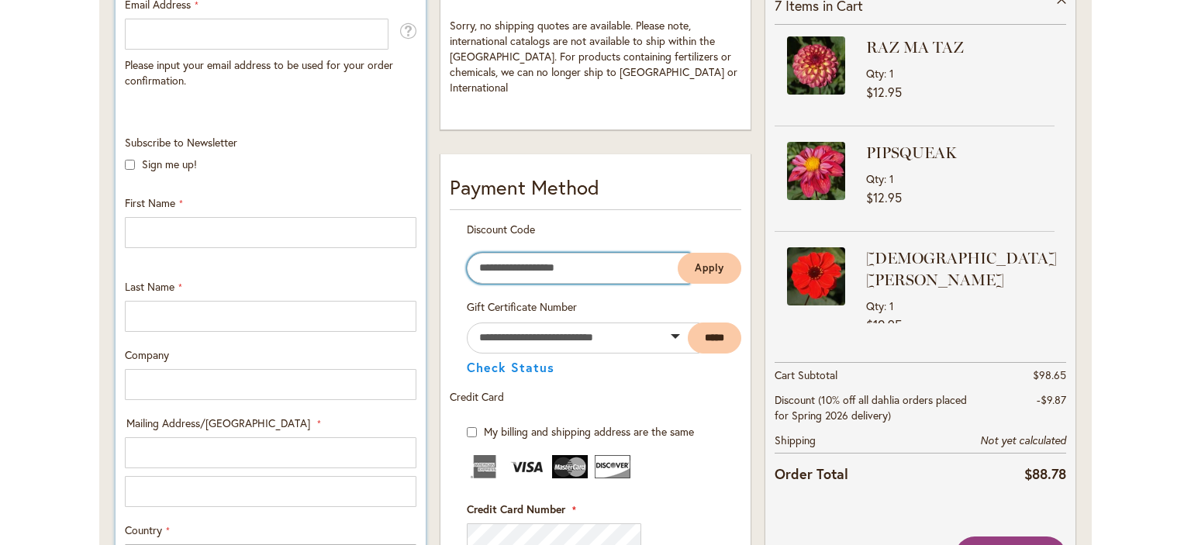
scroll to position [388, 0]
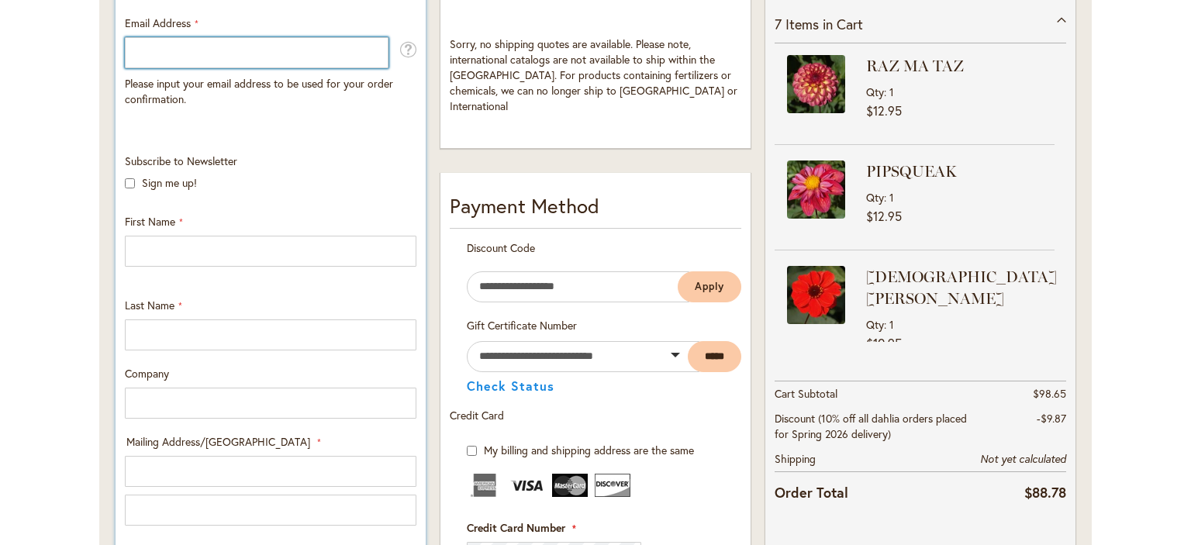
click at [249, 50] on input "Email Address" at bounding box center [257, 52] width 264 height 31
type input "**********"
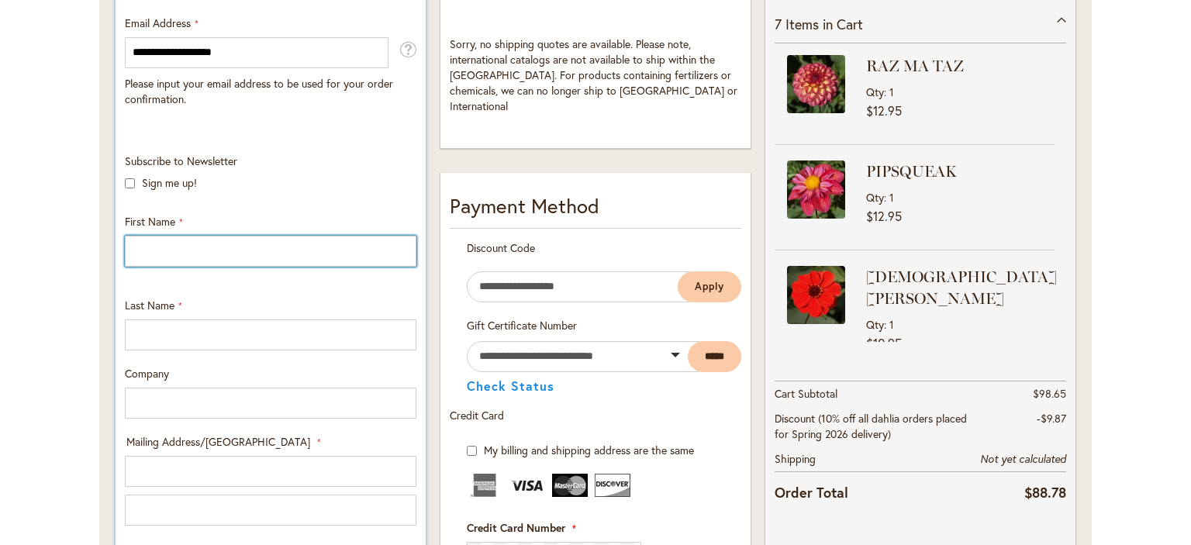
click at [144, 238] on input "First Name" at bounding box center [271, 251] width 292 height 31
type input "****"
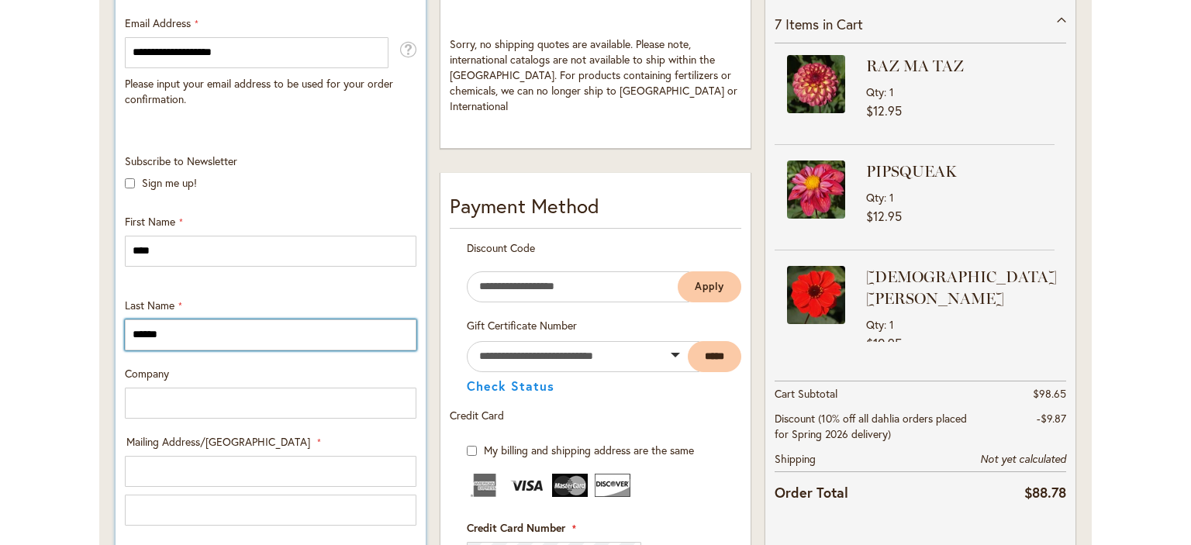
type input "******"
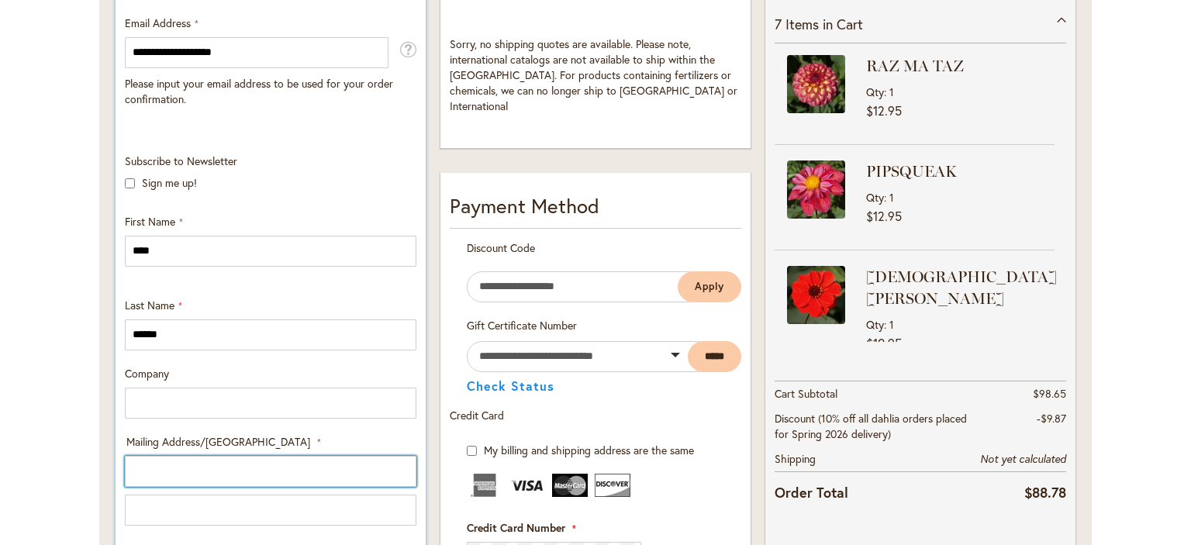
click at [146, 482] on input "Mailing Address/PO BOX: Line 1" at bounding box center [271, 471] width 292 height 31
type input "**********"
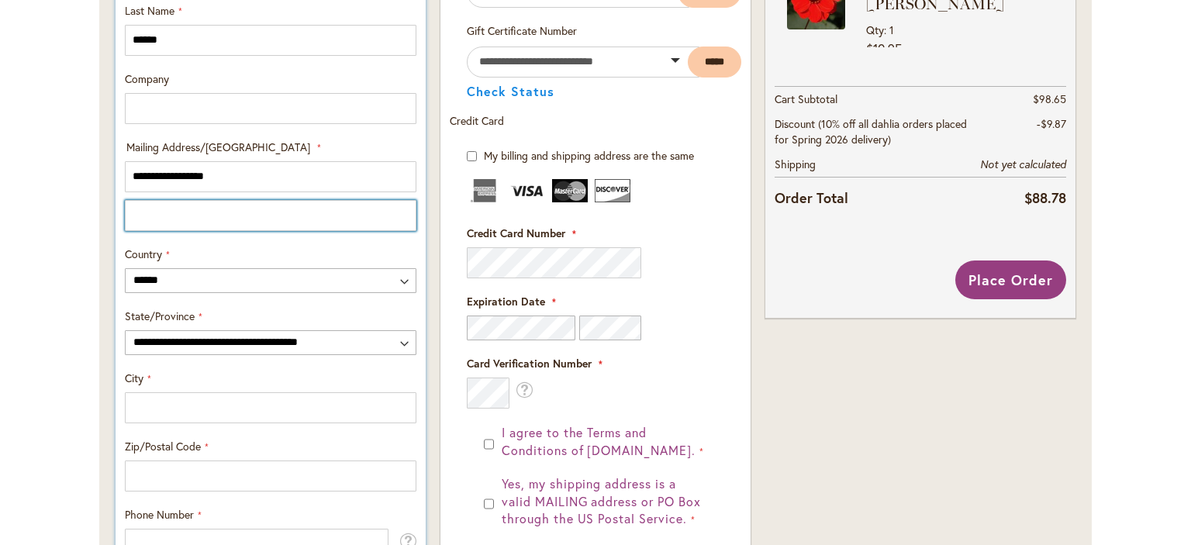
scroll to position [698, 0]
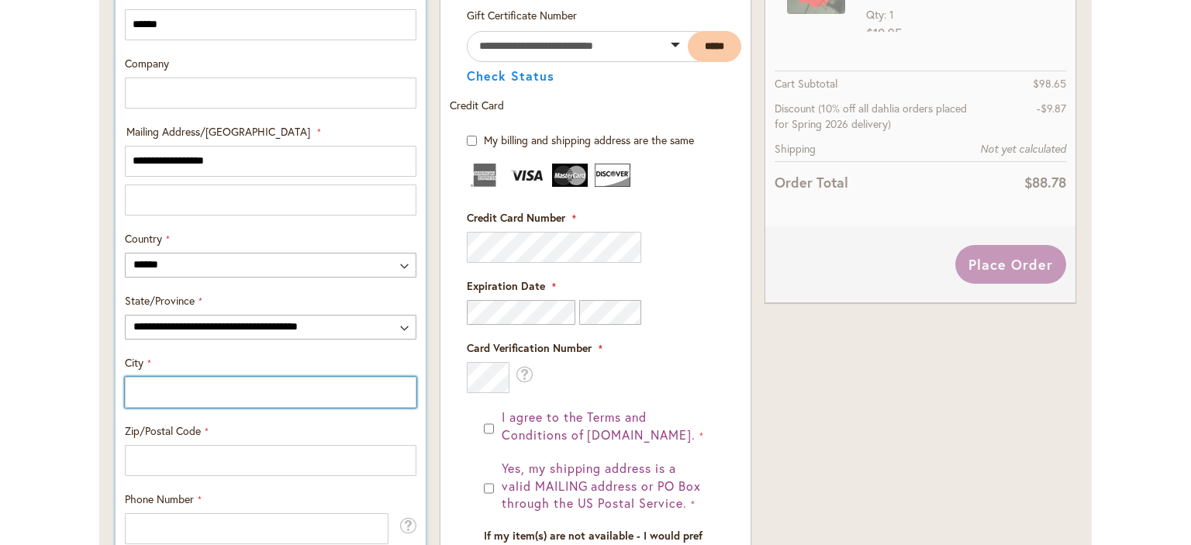
click at [155, 392] on input "City" at bounding box center [271, 392] width 292 height 31
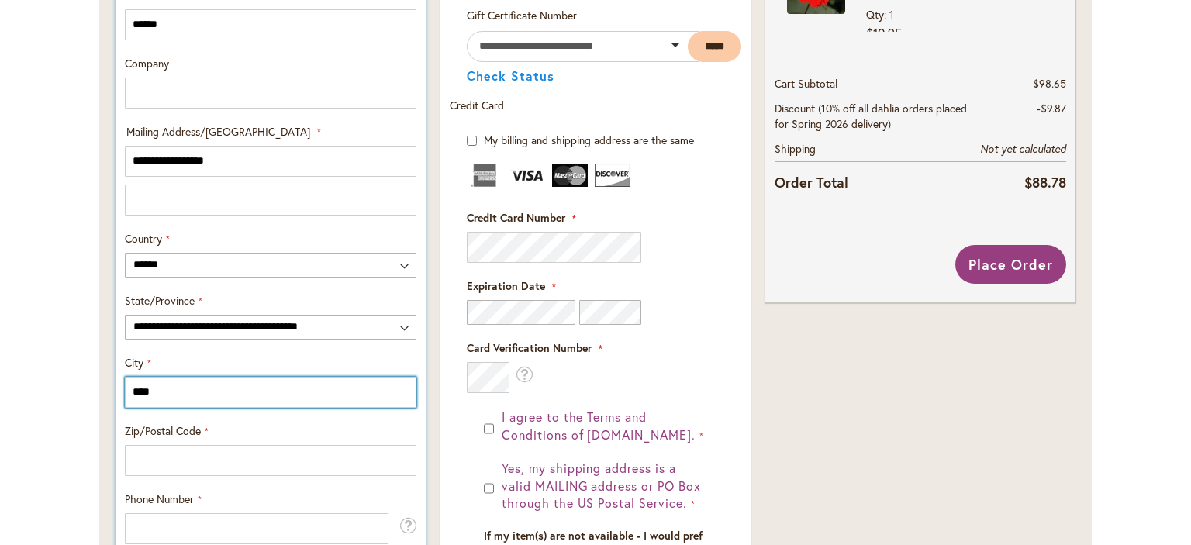
type input "****"
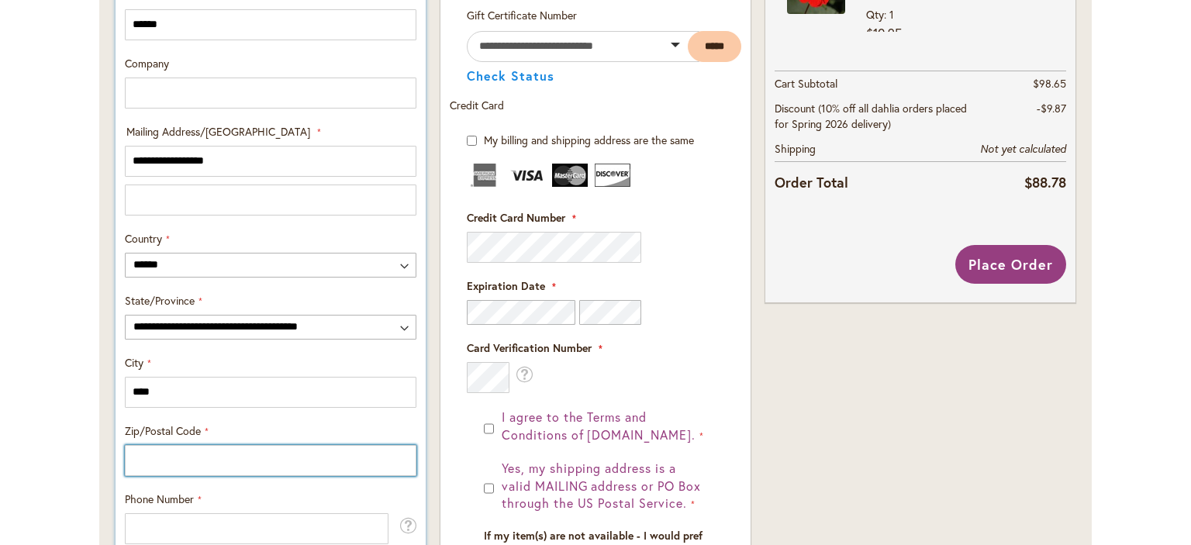
click at [155, 465] on input "Zip/Postal Code" at bounding box center [271, 460] width 292 height 31
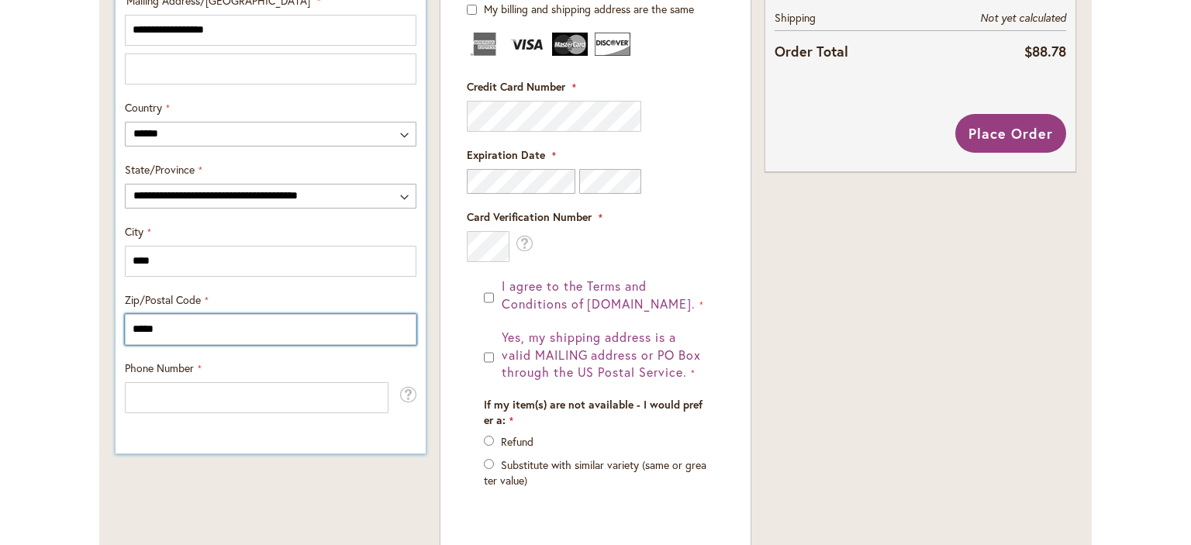
scroll to position [853, 0]
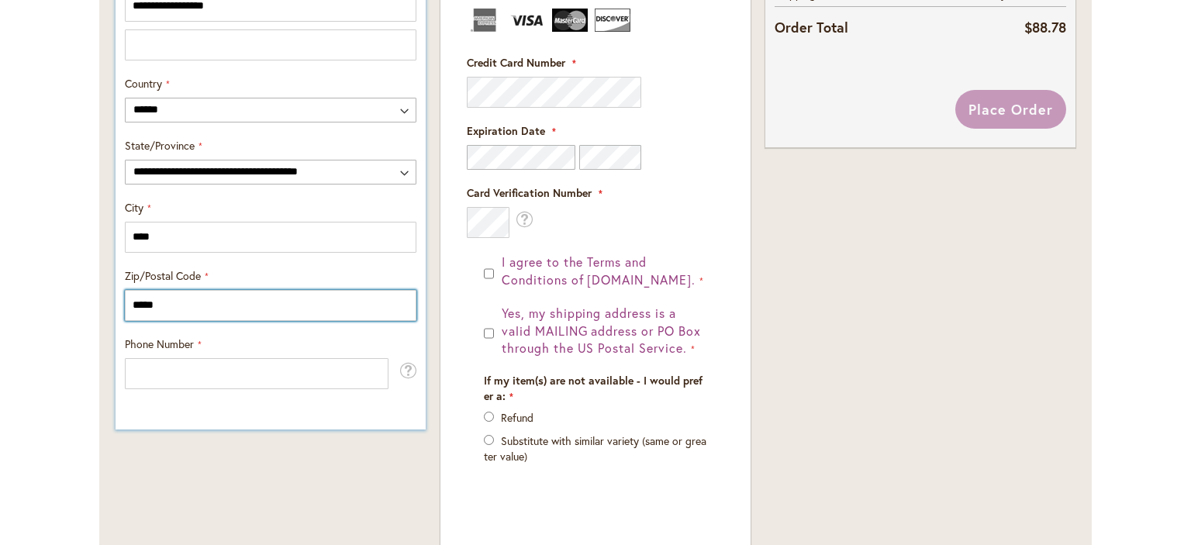
type input "*****"
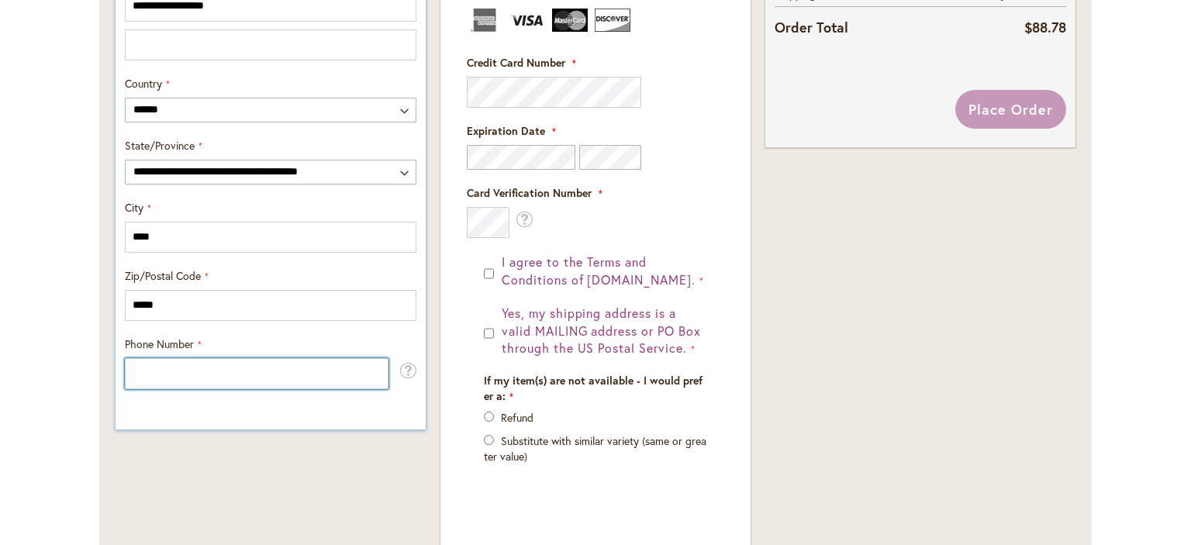
click at [207, 375] on input "Phone Number" at bounding box center [257, 373] width 264 height 31
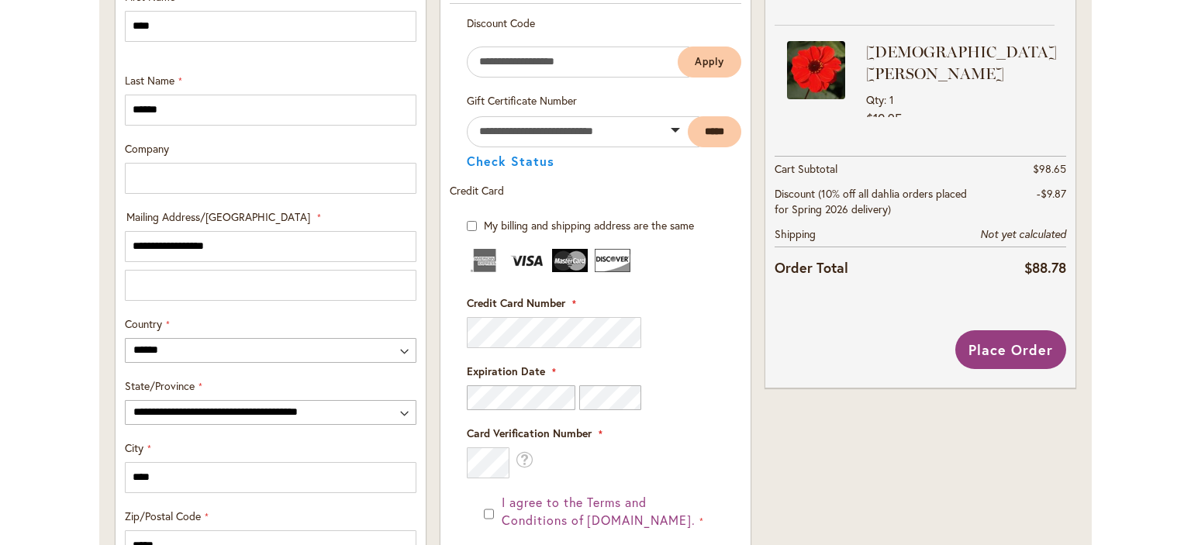
scroll to position [620, 0]
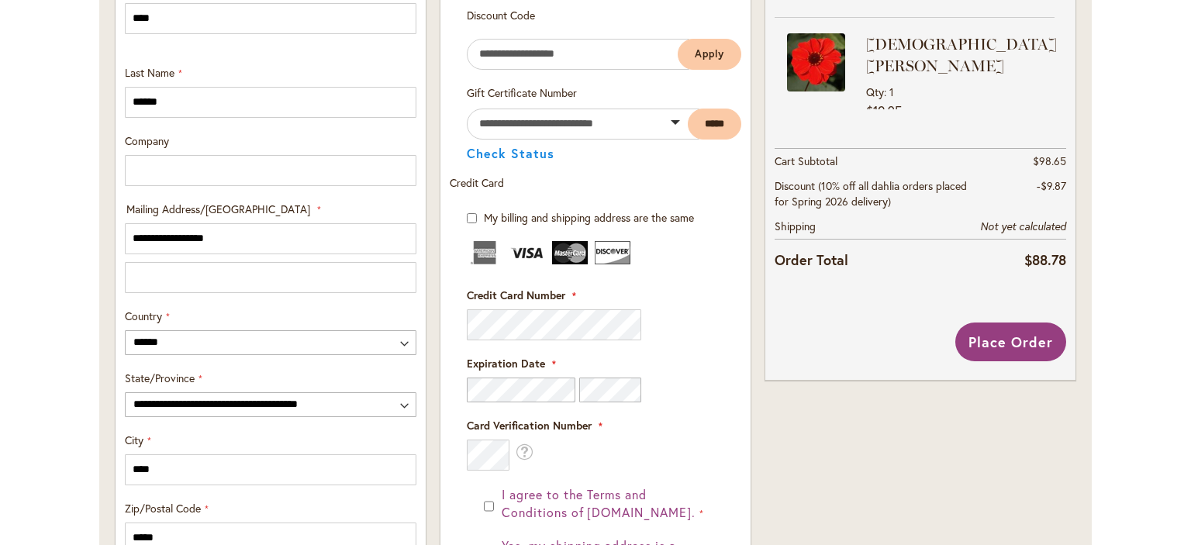
type input "**********"
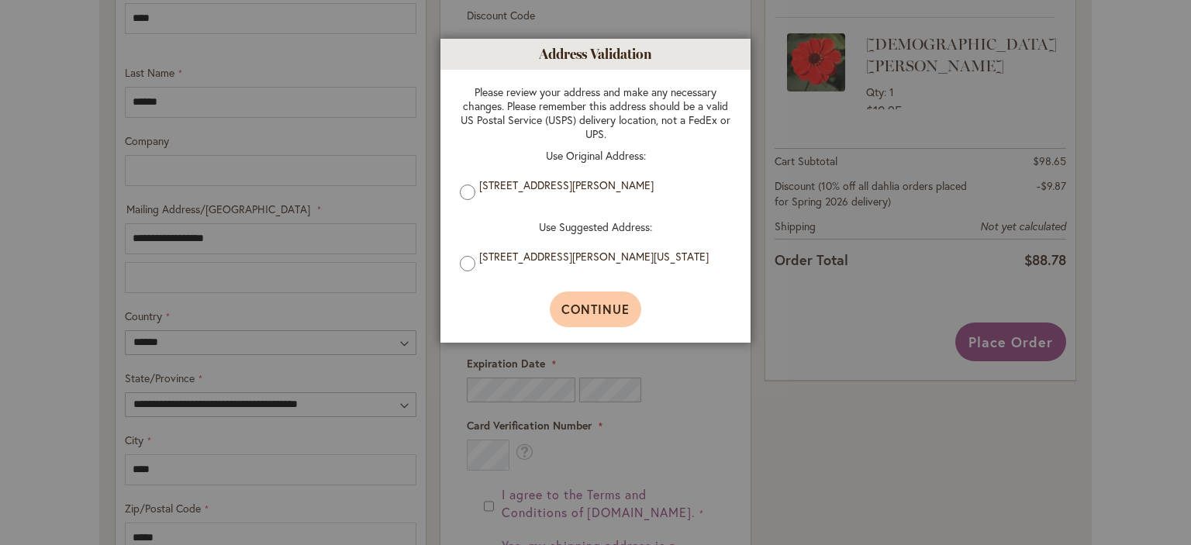
click at [586, 316] on span "Continue" at bounding box center [595, 309] width 69 height 16
type input "**********"
select select "**"
type input "****"
type input "**********"
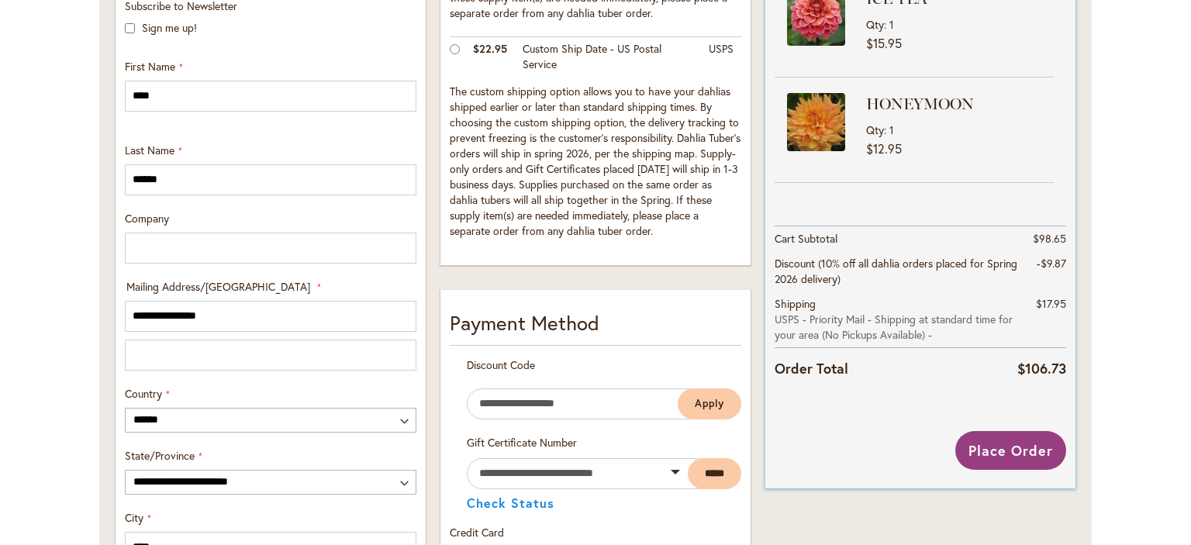
scroll to position [364, 0]
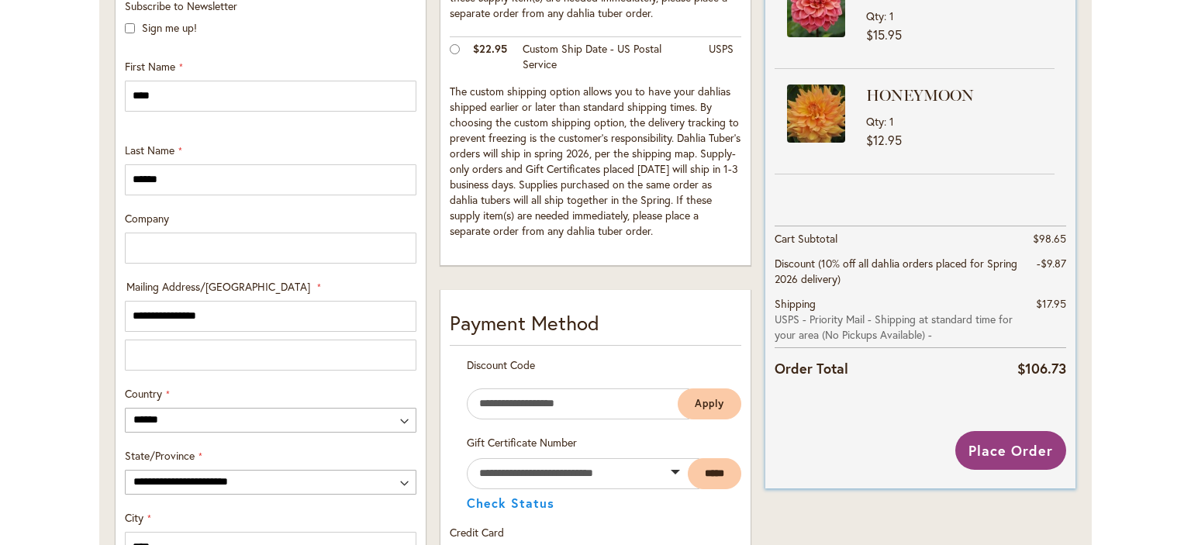
click at [893, 85] on strong "HONEYMOON" at bounding box center [958, 96] width 185 height 22
drag, startPoint x: 834, startPoint y: 92, endPoint x: 824, endPoint y: 92, distance: 10.9
click at [824, 92] on img at bounding box center [816, 114] width 58 height 58
click at [867, 114] on span "Qty" at bounding box center [875, 121] width 18 height 15
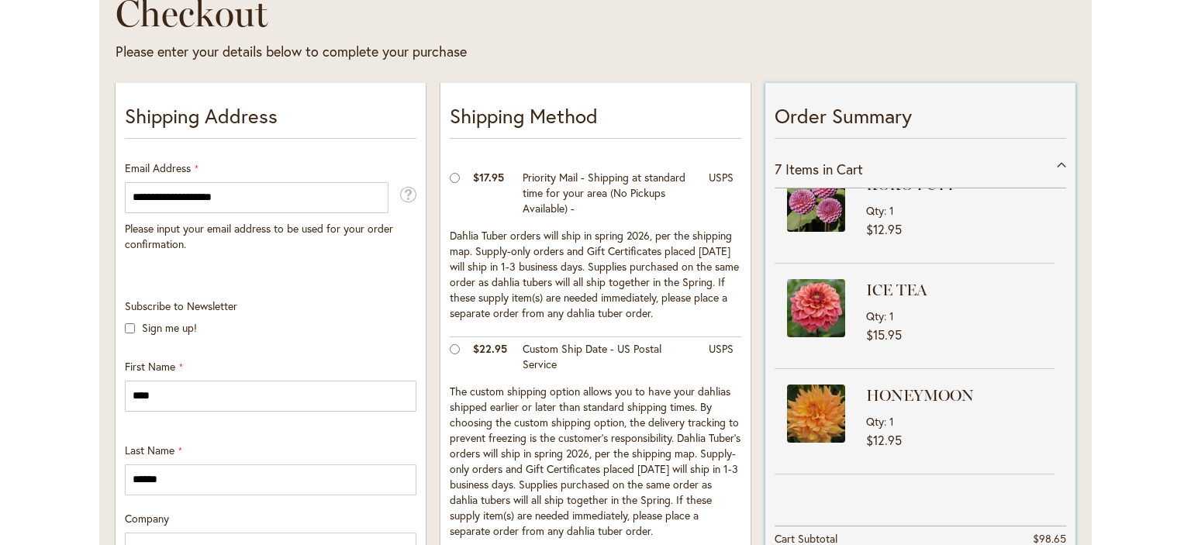
scroll to position [310, 0]
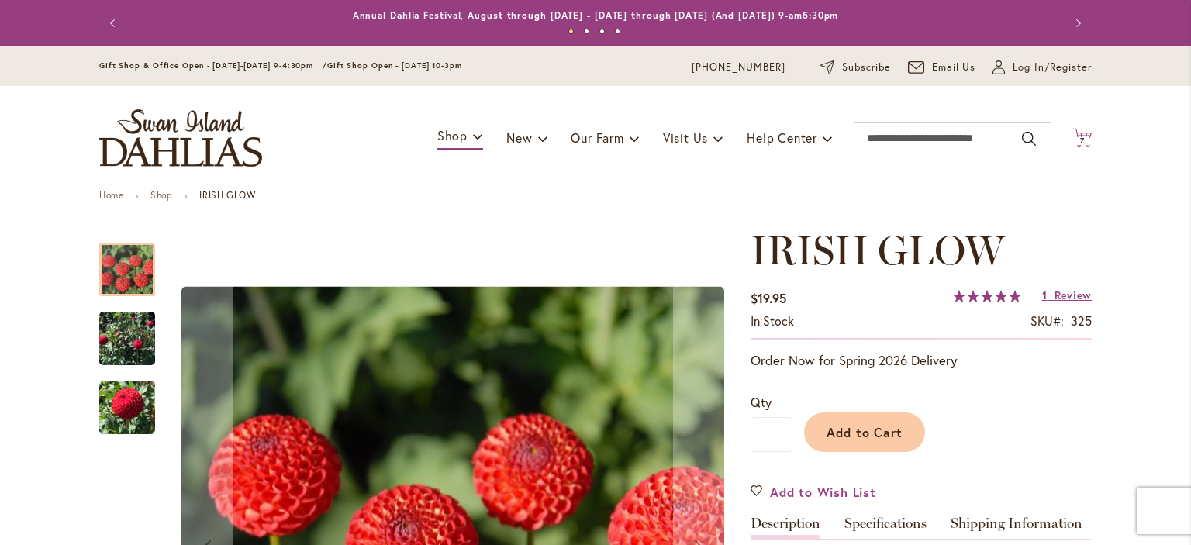
click at [1080, 141] on span "7" at bounding box center [1082, 141] width 5 height 10
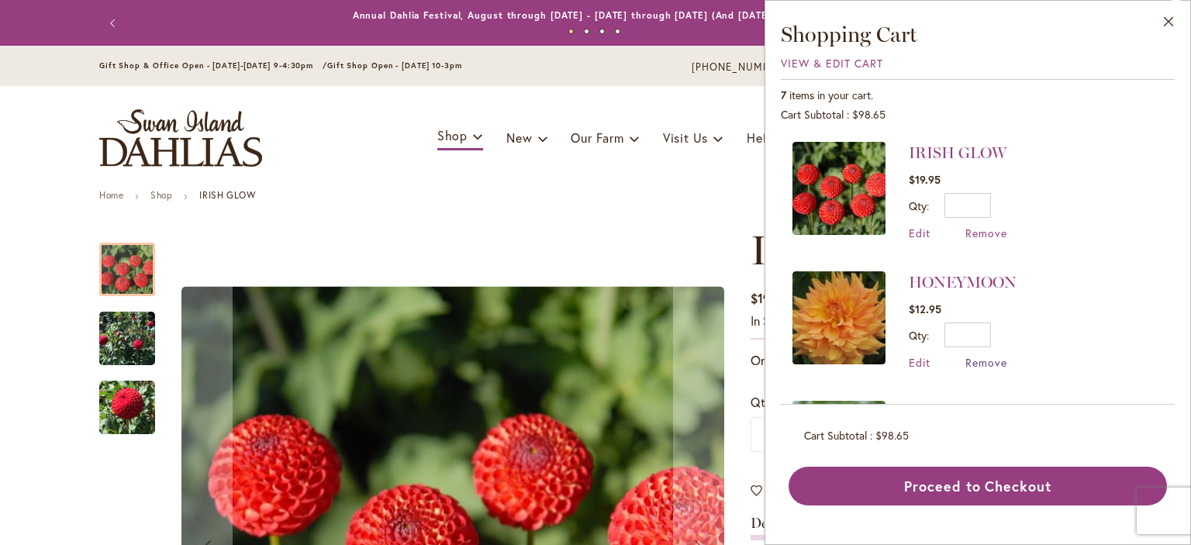
click at [974, 362] on span "Remove" at bounding box center [986, 362] width 42 height 15
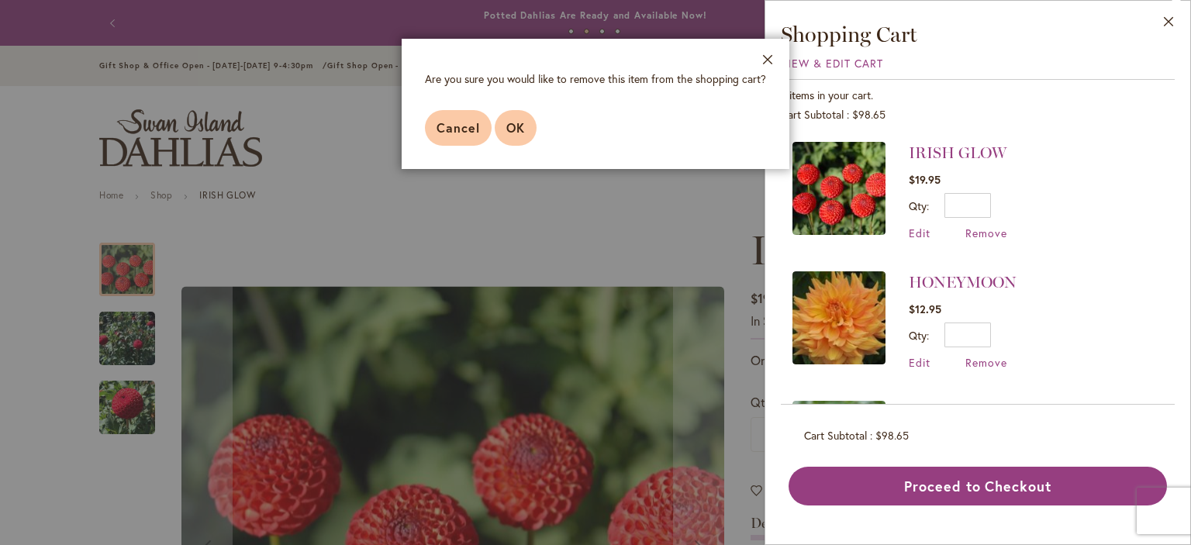
click at [517, 138] on button "OK" at bounding box center [516, 128] width 42 height 36
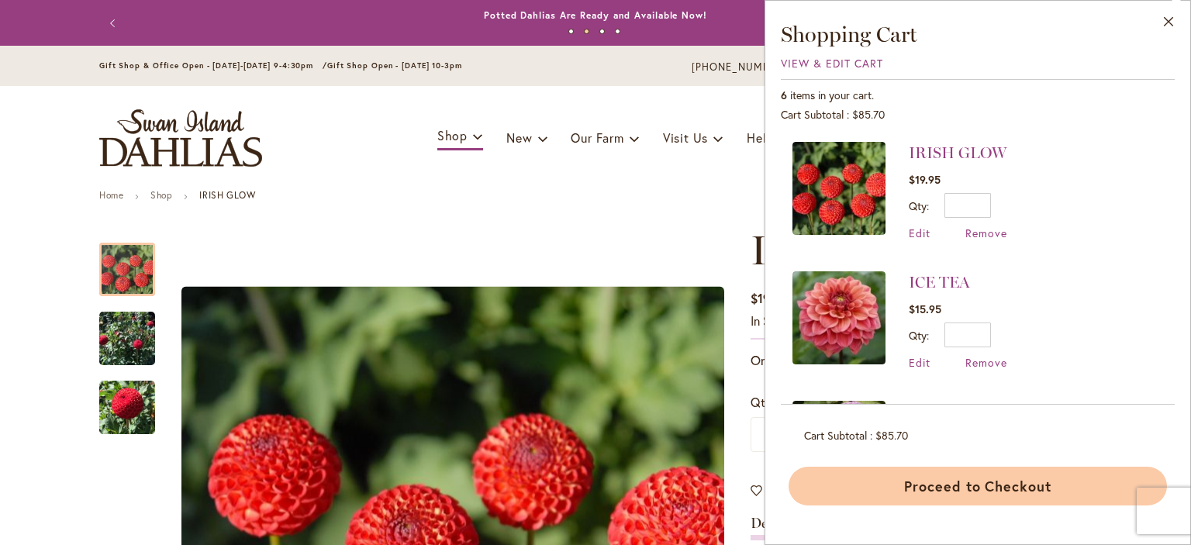
click at [955, 492] on button "Proceed to Checkout" at bounding box center [978, 486] width 378 height 39
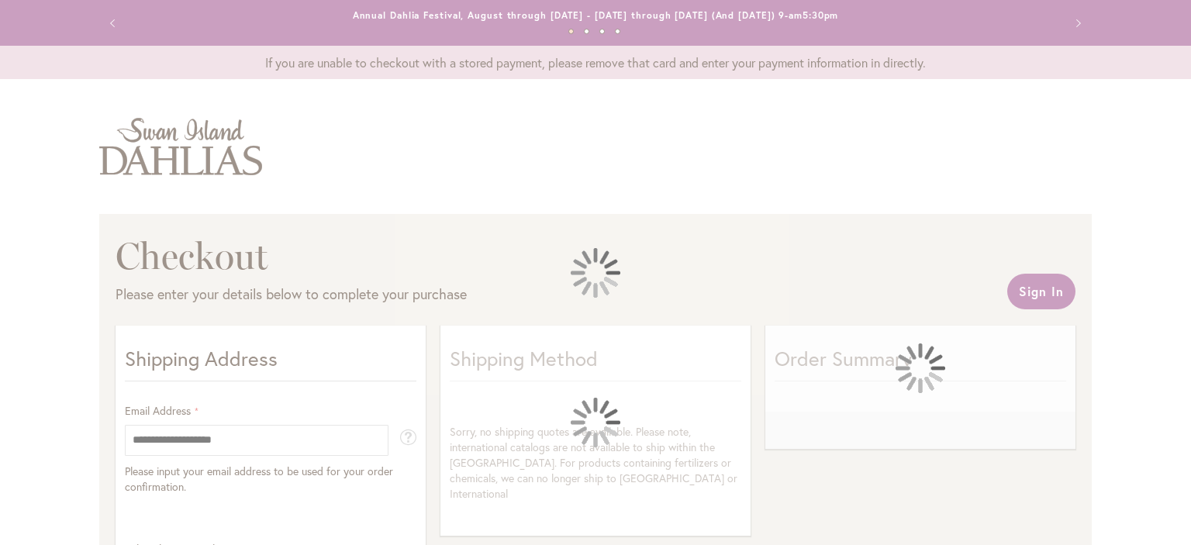
select select "**"
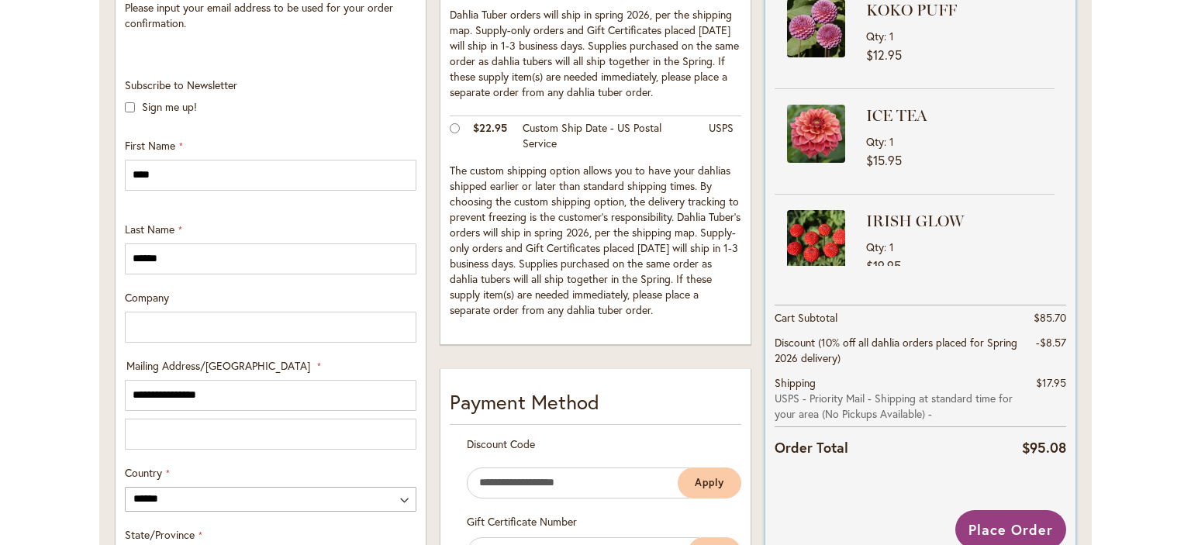
scroll to position [491, 0]
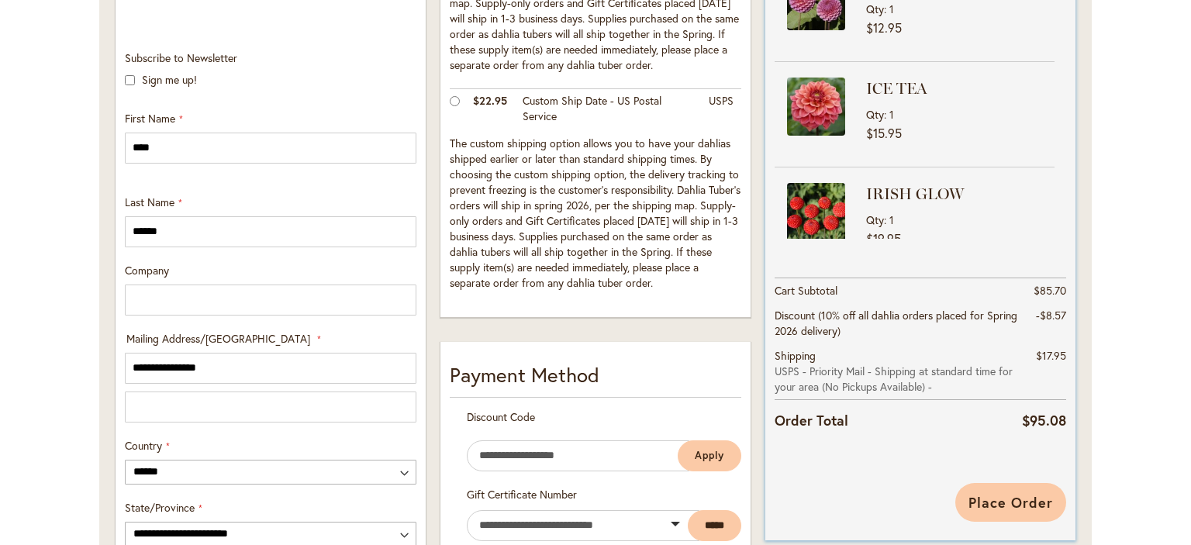
click at [1039, 502] on span "Place Order" at bounding box center [1011, 502] width 85 height 19
